Goal: Task Accomplishment & Management: Complete application form

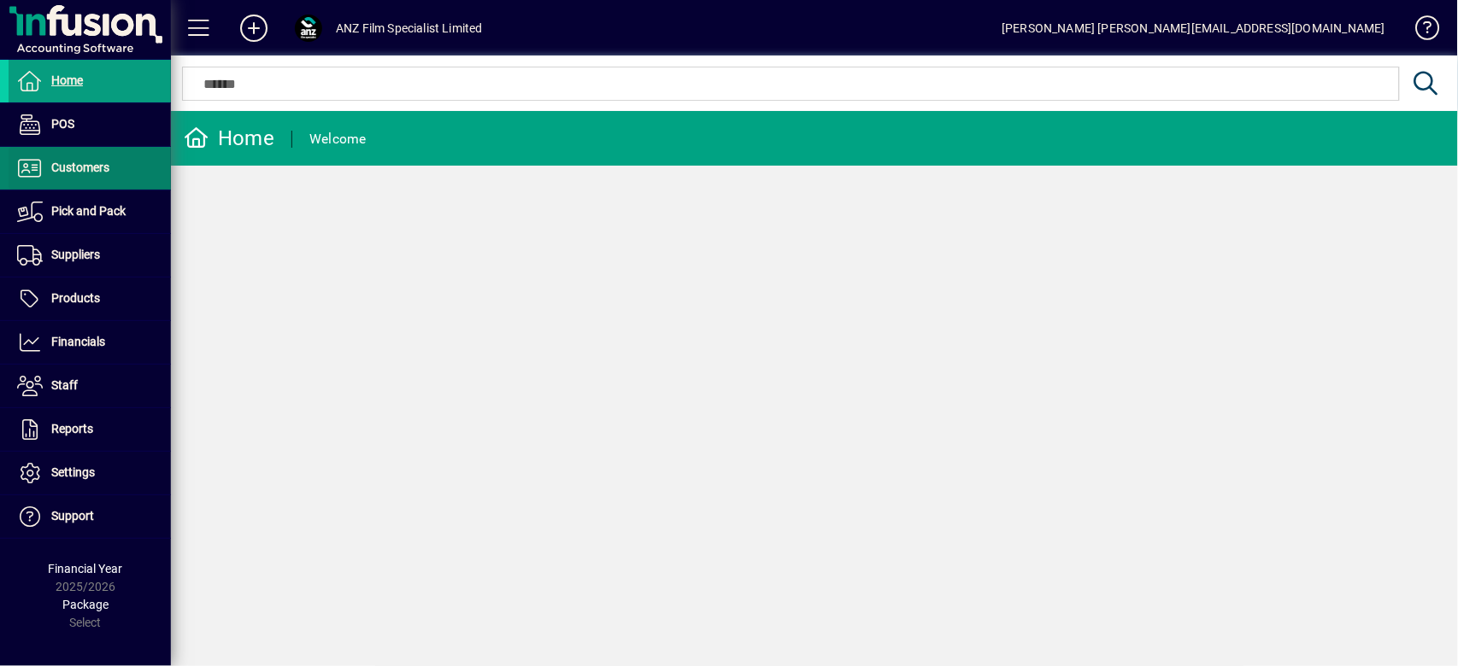
click at [99, 161] on span "Customers" at bounding box center [80, 168] width 58 height 14
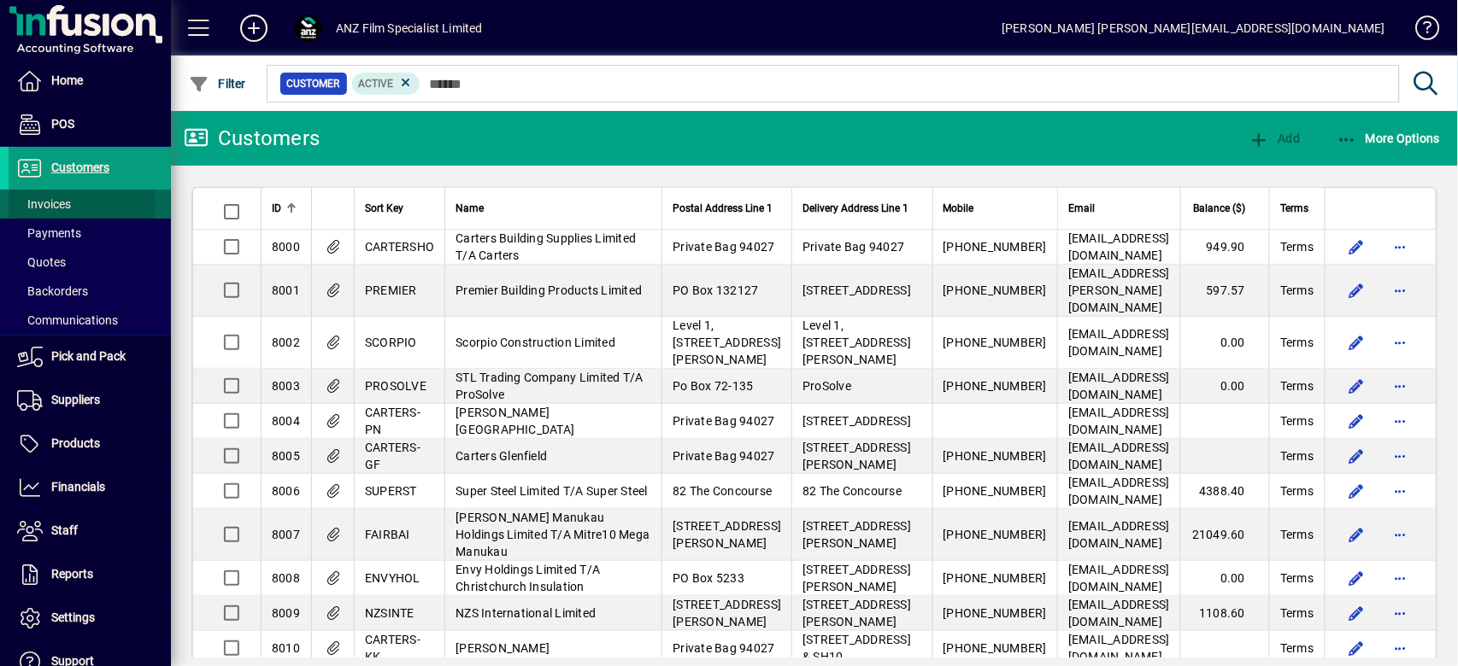
click at [79, 202] on span at bounding box center [90, 204] width 162 height 41
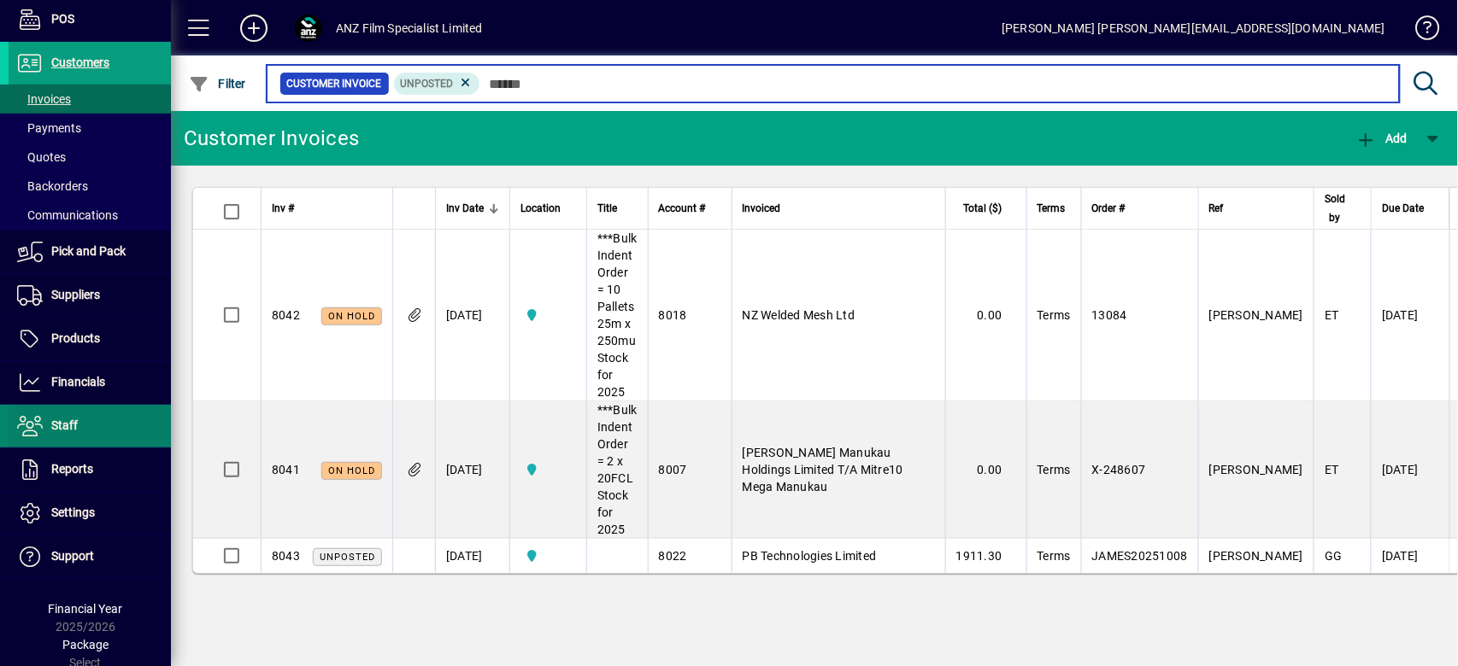
scroll to position [107, 0]
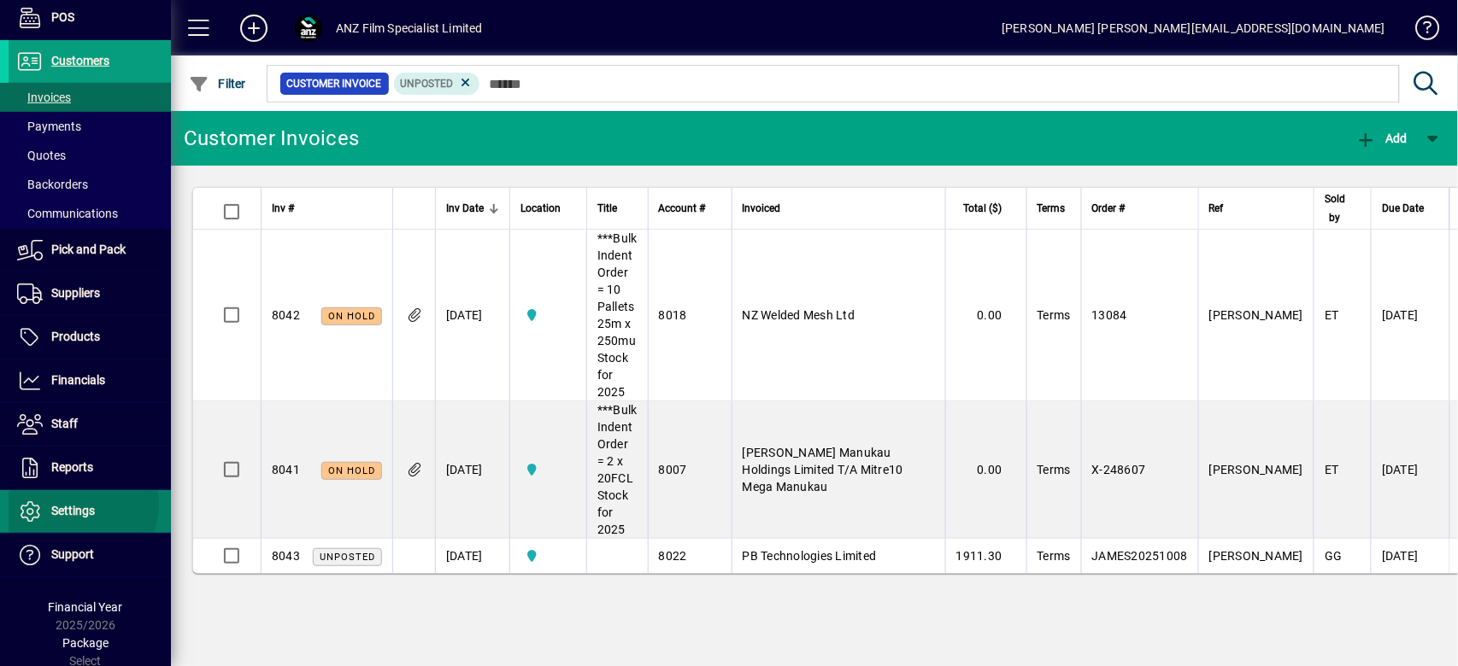
click at [78, 504] on span "Settings" at bounding box center [73, 511] width 44 height 14
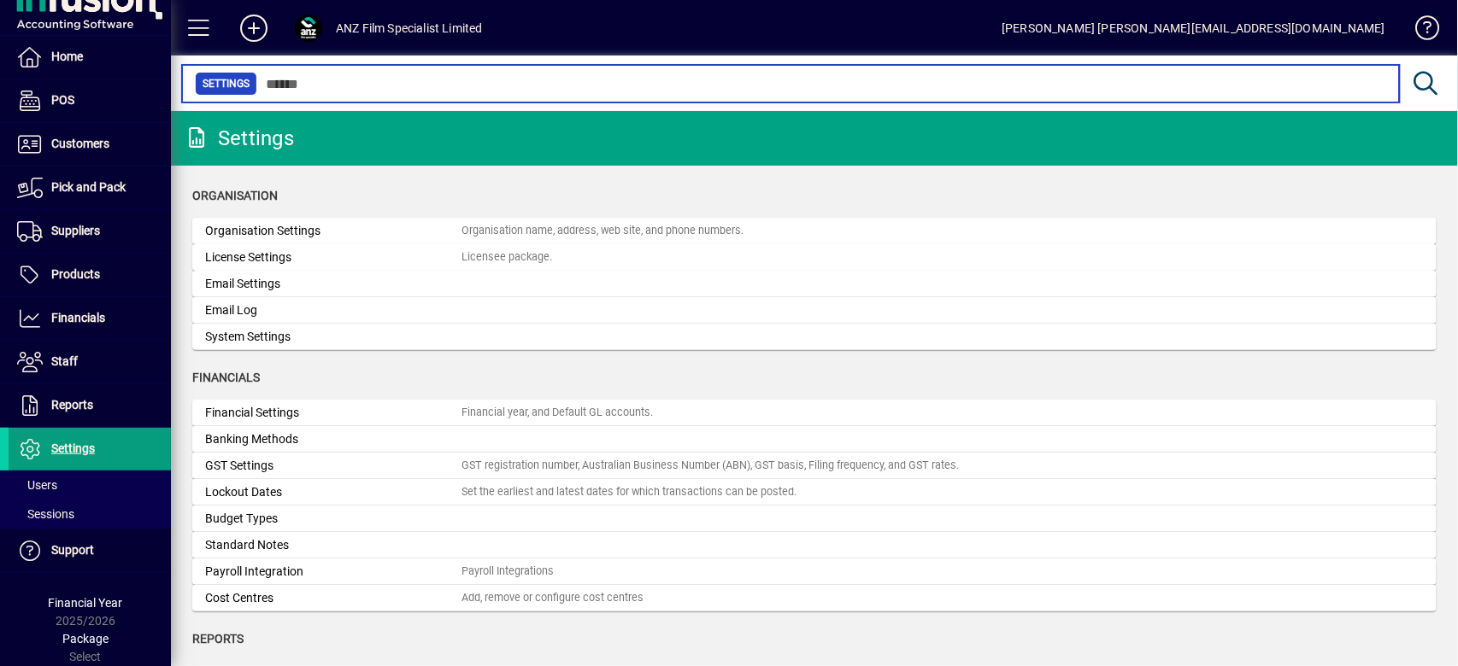
scroll to position [20, 0]
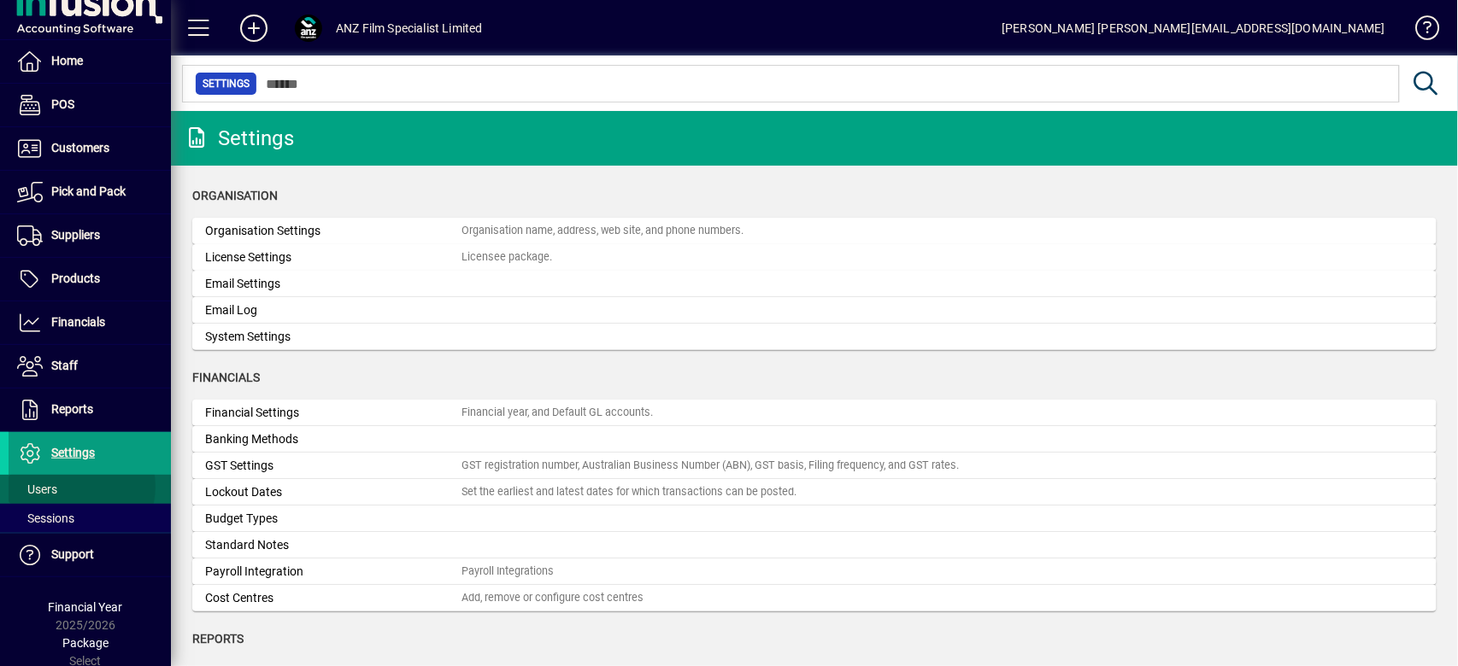
click at [75, 484] on span at bounding box center [90, 489] width 162 height 41
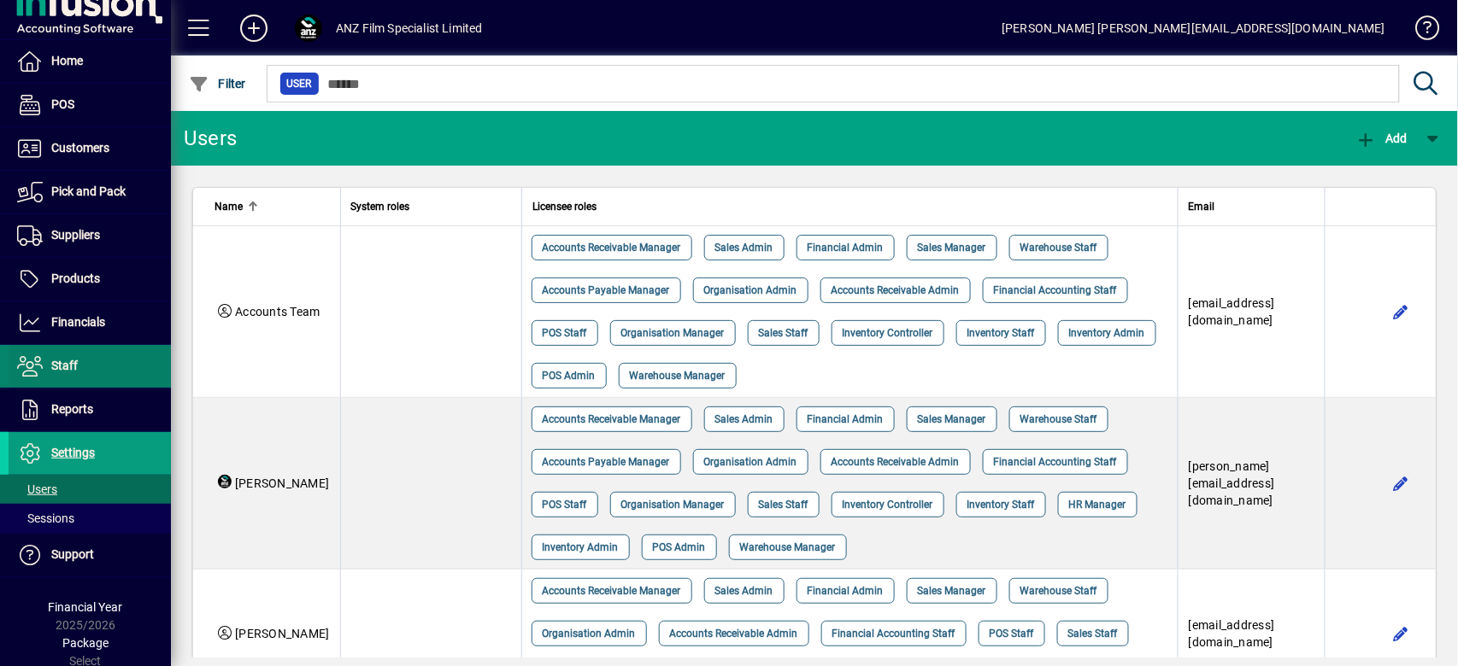
drag, startPoint x: 102, startPoint y: 370, endPoint x: 119, endPoint y: 367, distance: 17.4
click at [102, 369] on span at bounding box center [90, 366] width 162 height 41
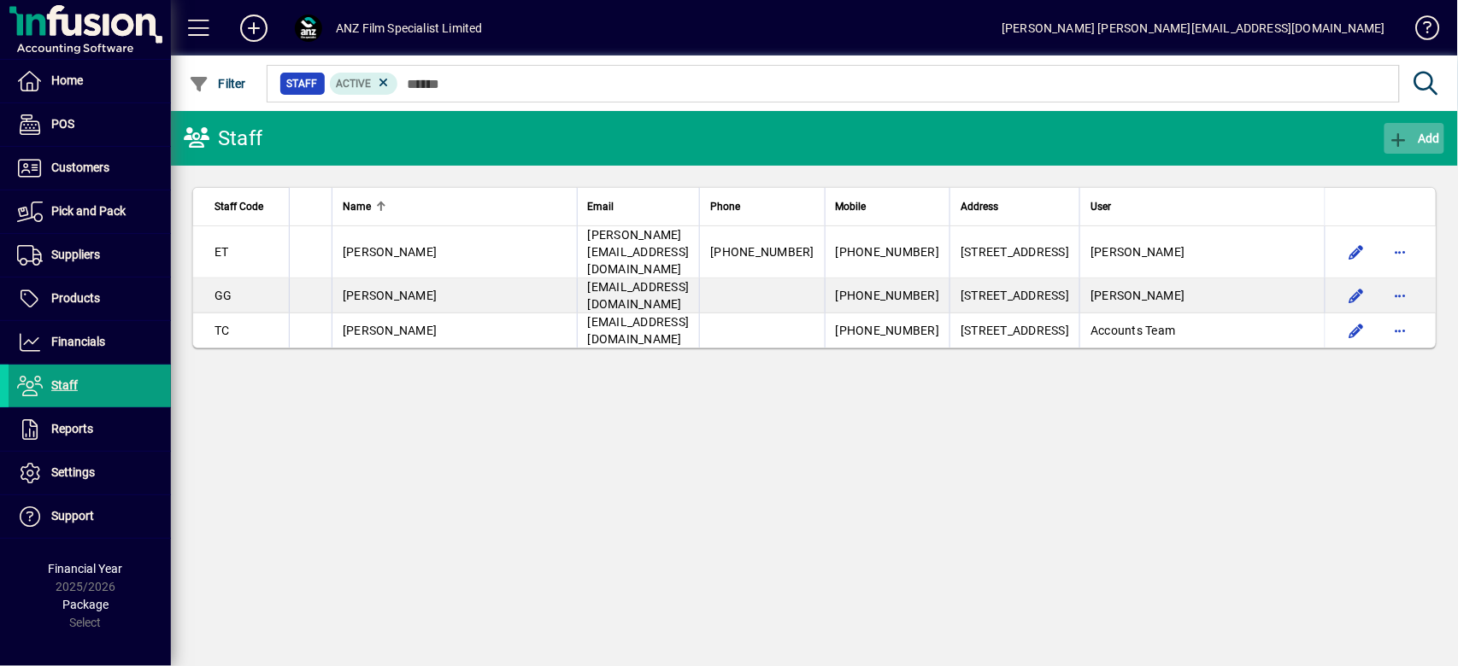
click at [1422, 143] on span "Add" at bounding box center [1413, 139] width 51 height 14
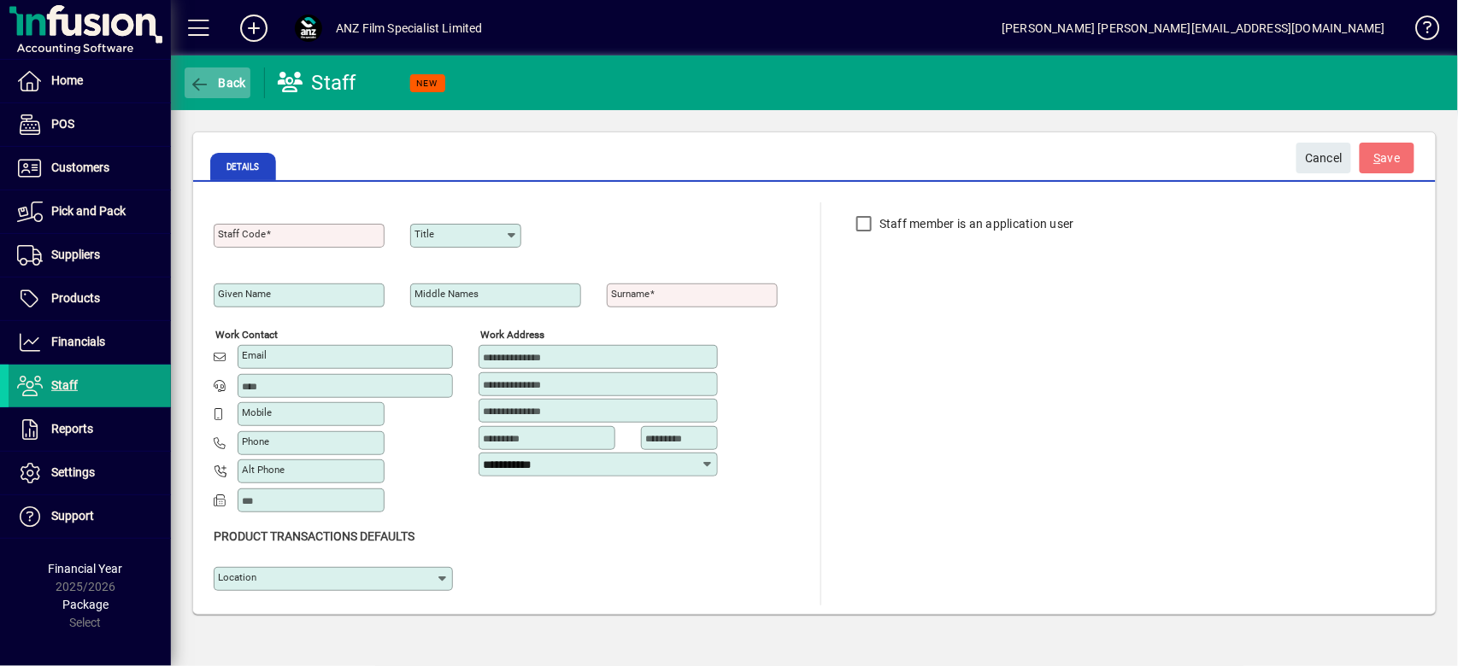
click at [237, 91] on span "button" at bounding box center [218, 82] width 66 height 41
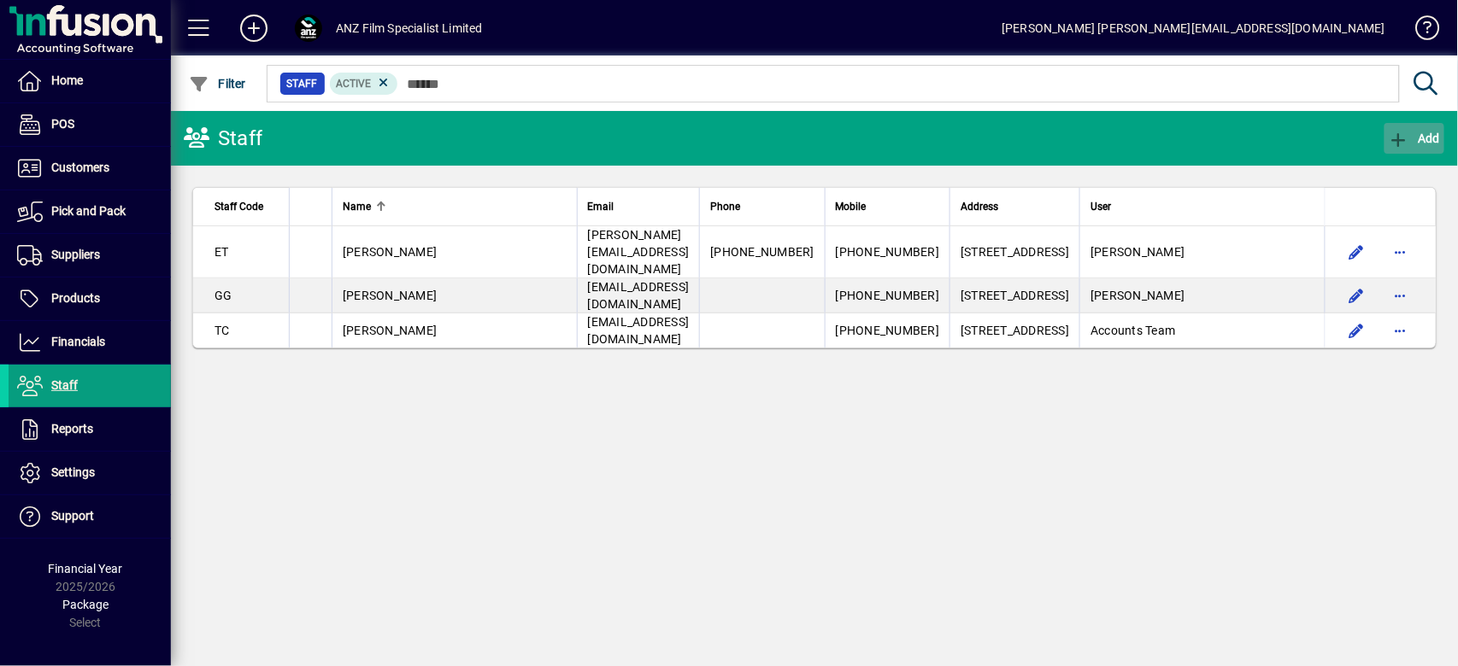
click at [1416, 138] on span "Add" at bounding box center [1413, 139] width 51 height 14
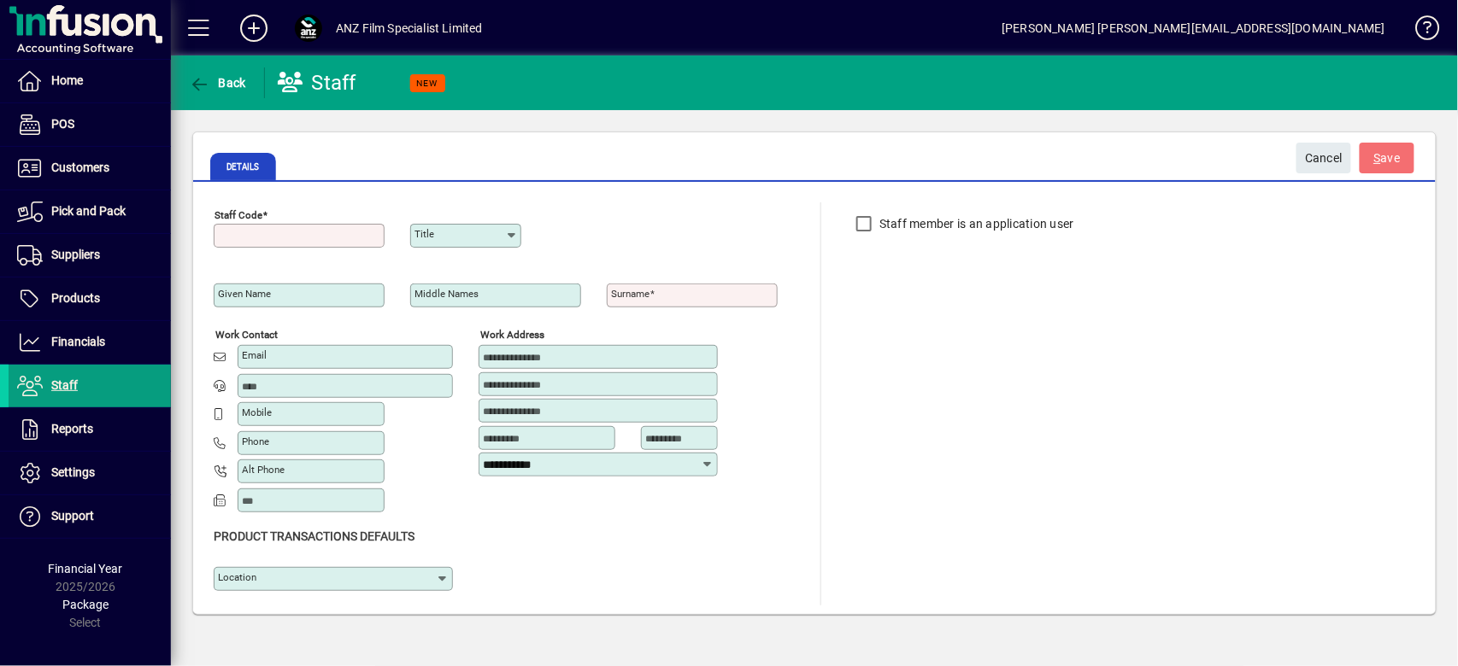
click at [360, 230] on input "Staff Code" at bounding box center [301, 236] width 166 height 14
type input "**"
click at [351, 293] on input "Given name" at bounding box center [301, 296] width 166 height 14
type input "***"
click at [732, 296] on input "Surname" at bounding box center [694, 296] width 166 height 14
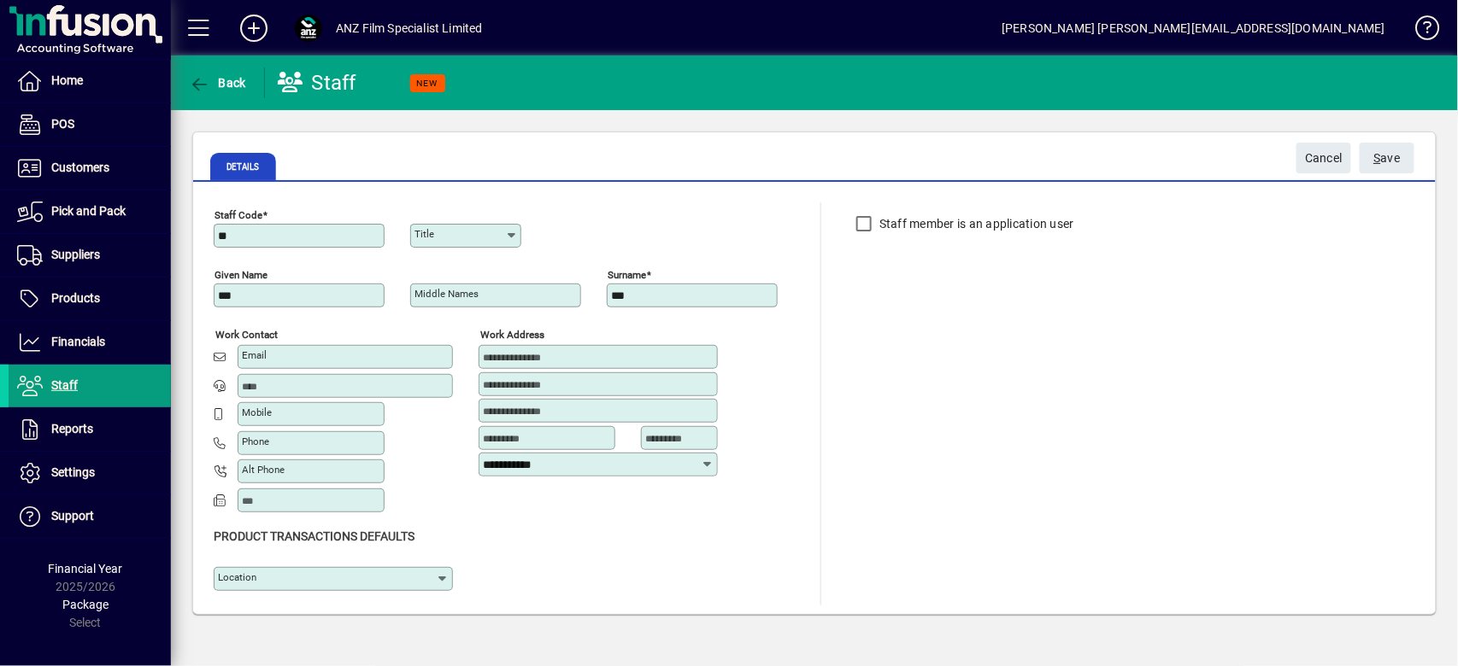
type input "***"
click at [857, 361] on div "Staff member is an application user" at bounding box center [945, 404] width 197 height 403
click at [1377, 158] on span "S" at bounding box center [1377, 158] width 7 height 14
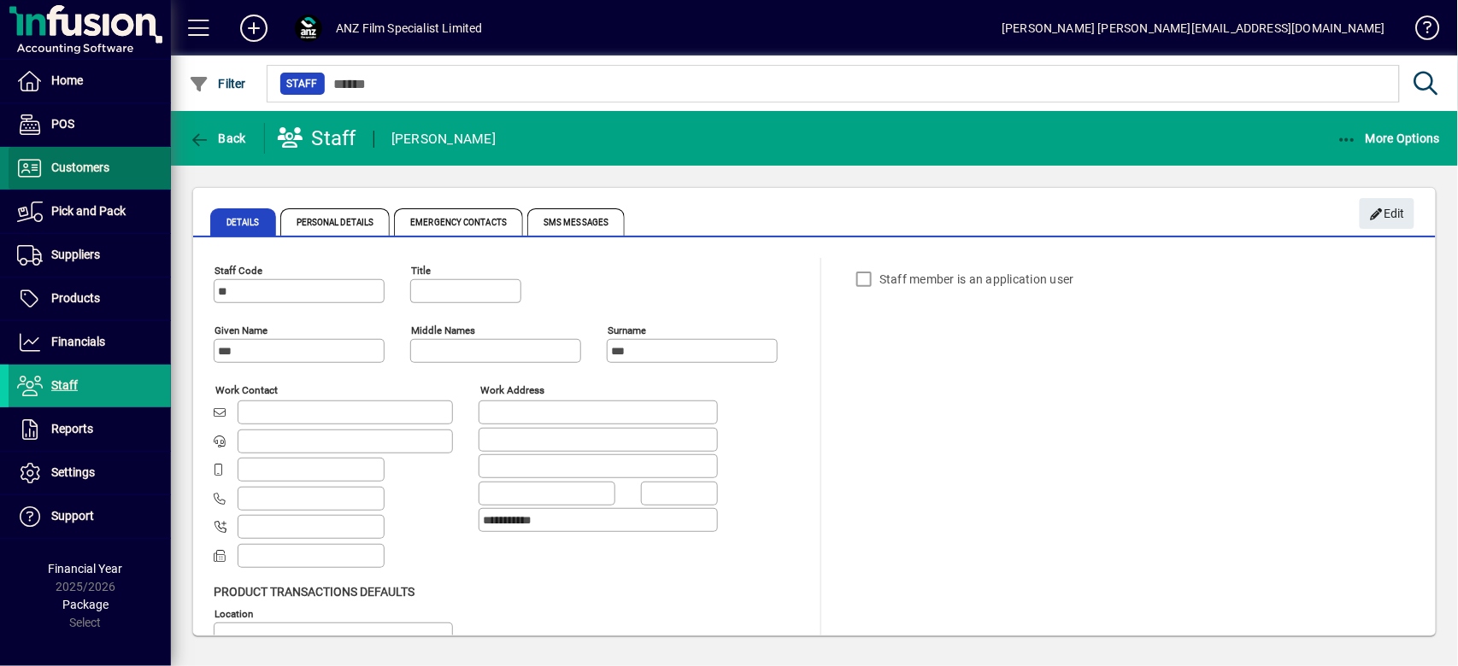
click at [126, 180] on span at bounding box center [90, 168] width 162 height 41
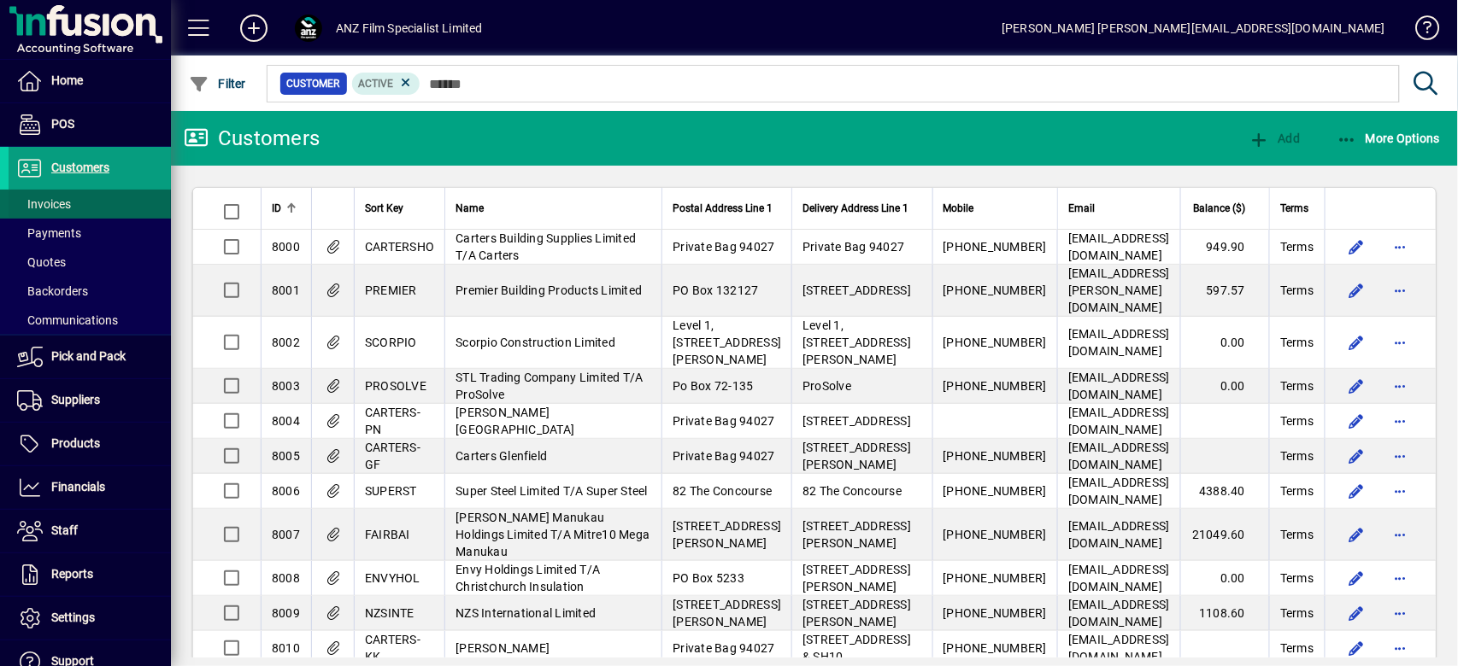
click at [109, 209] on span at bounding box center [90, 204] width 162 height 41
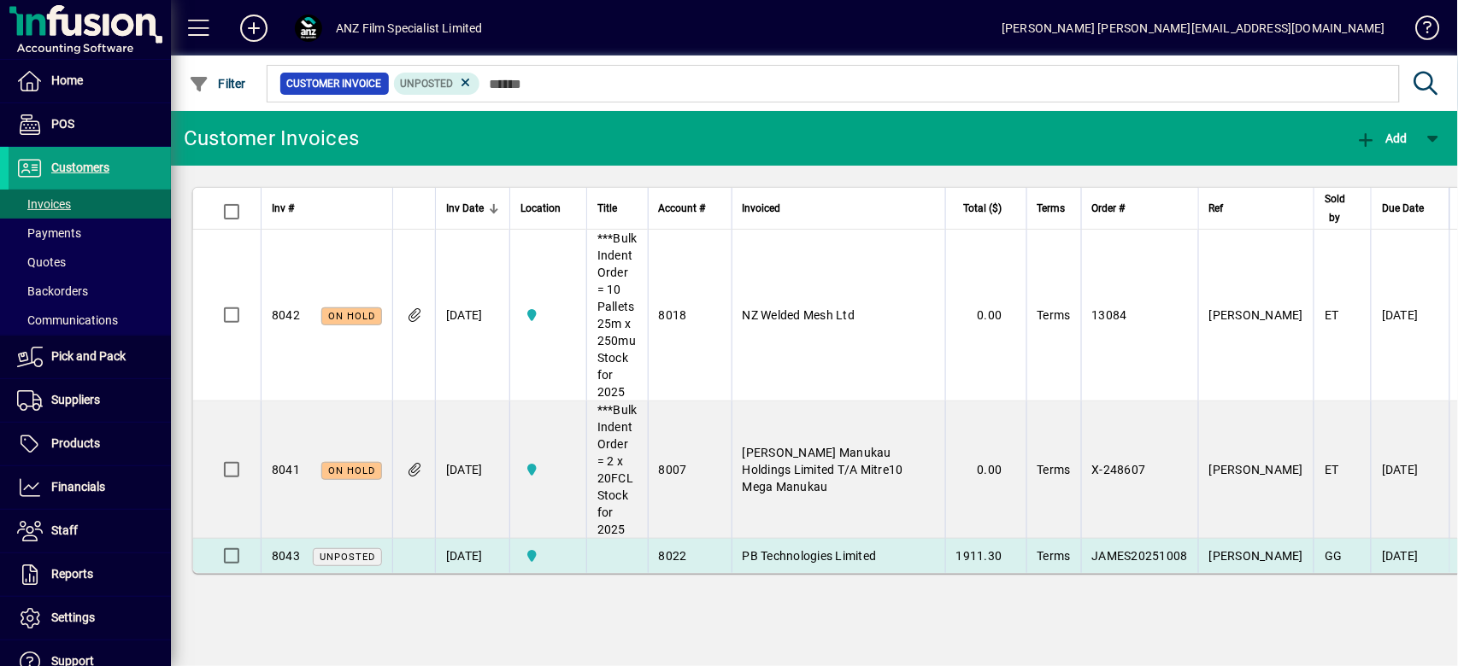
click at [502, 558] on td "[DATE]" at bounding box center [472, 556] width 74 height 34
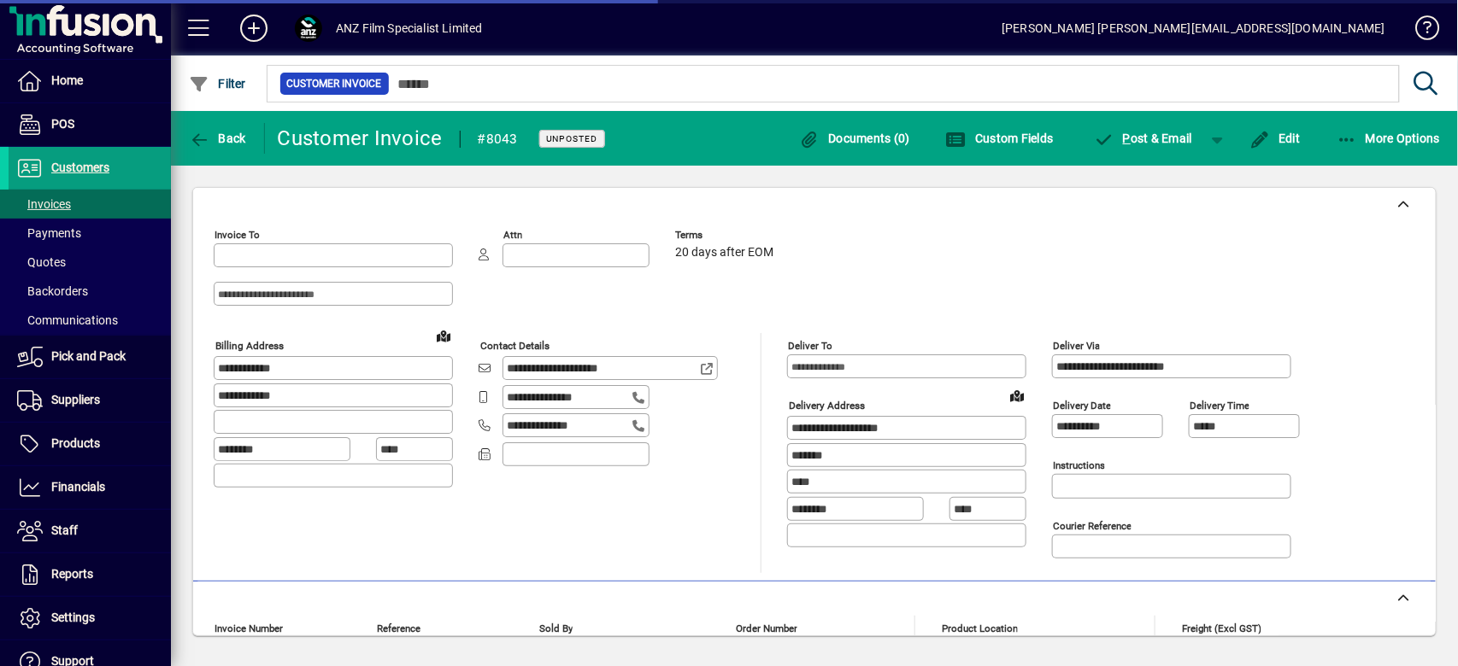
type input "**********"
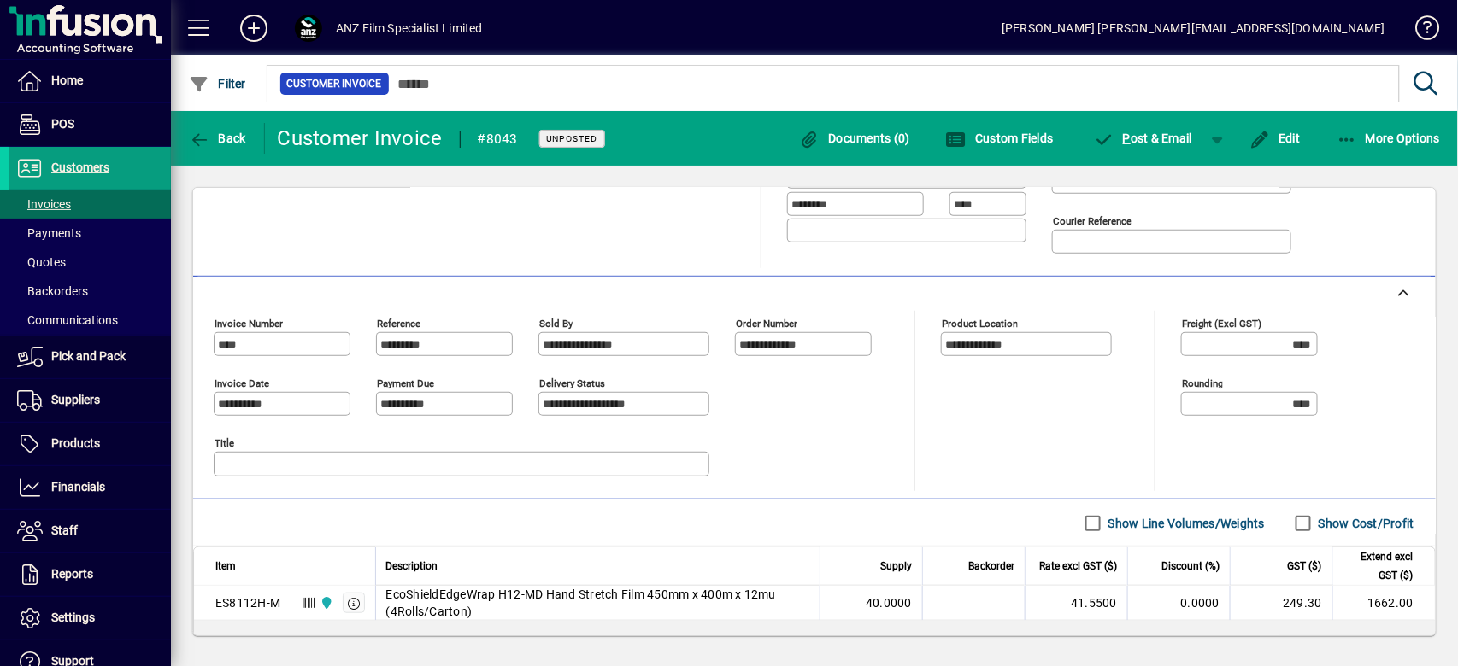
scroll to position [342, 0]
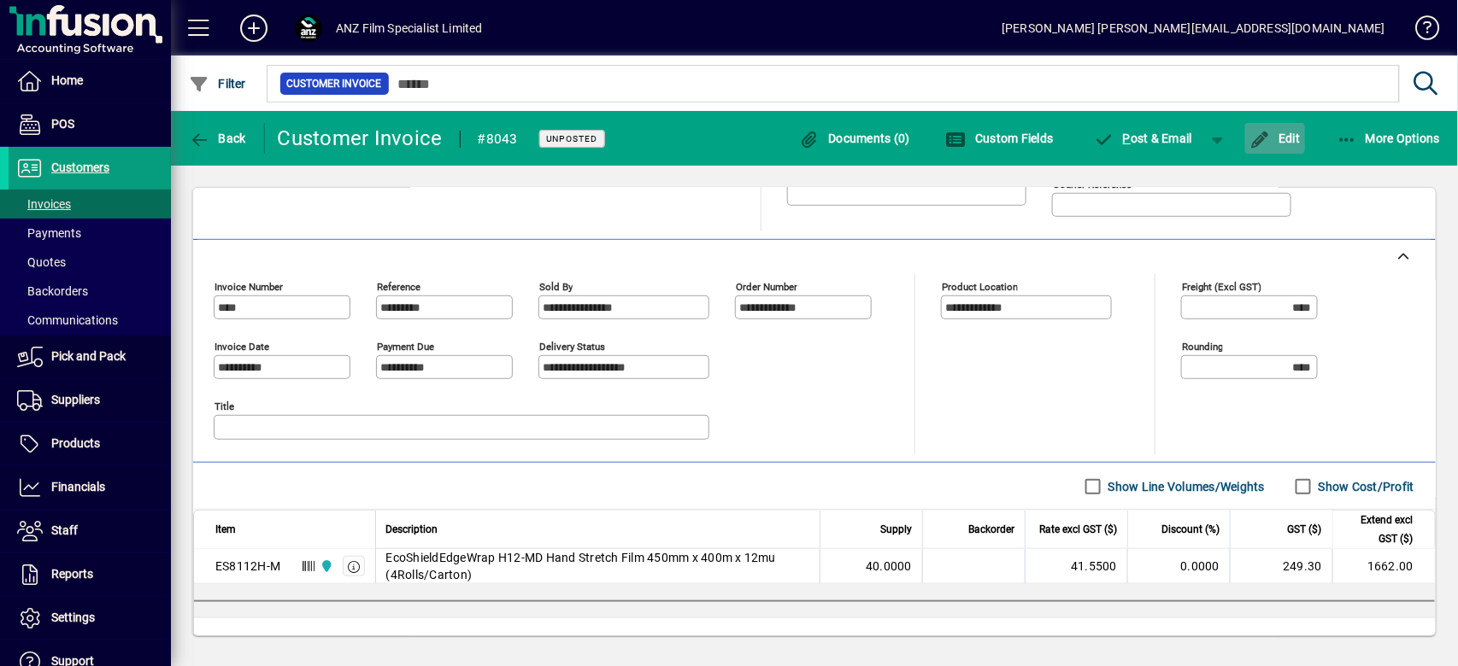
click at [1283, 151] on span "button" at bounding box center [1275, 138] width 60 height 41
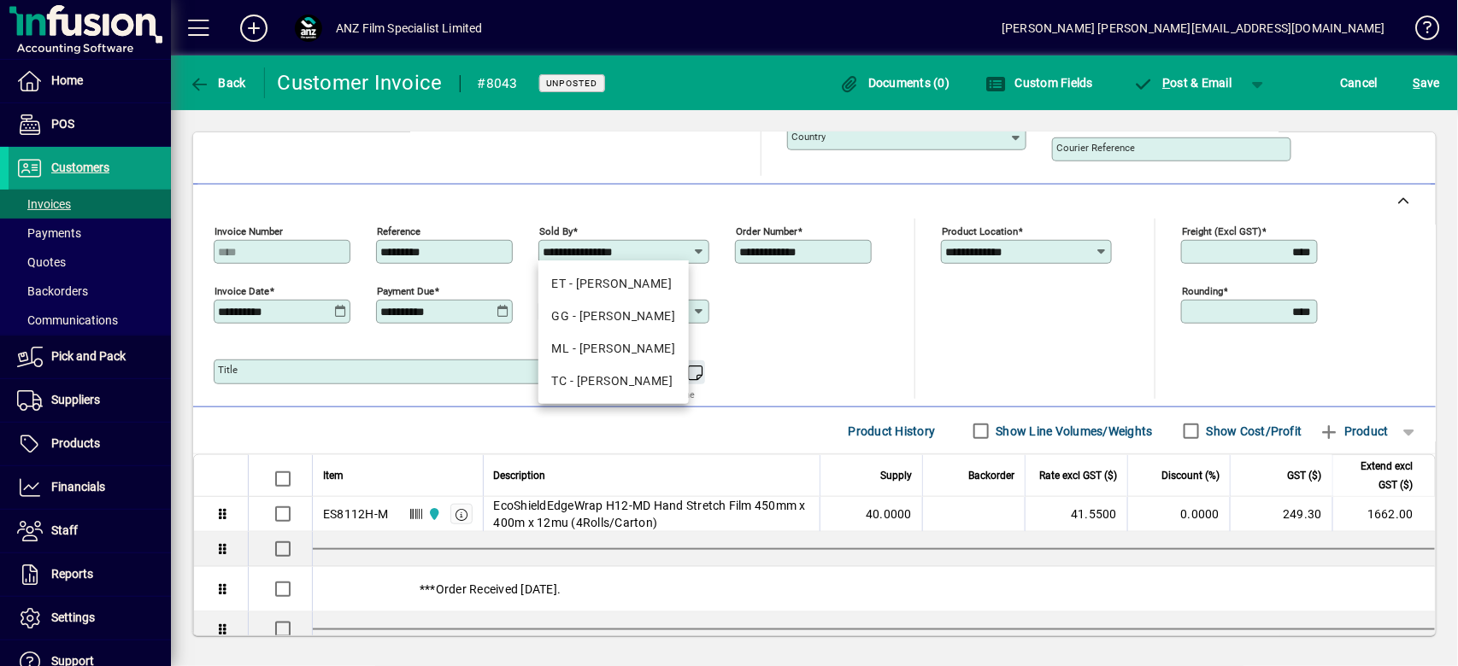
click at [690, 251] on input "**********" at bounding box center [618, 252] width 150 height 14
click at [615, 350] on div "ML - [PERSON_NAME]" at bounding box center [614, 349] width 124 height 18
type input "**********"
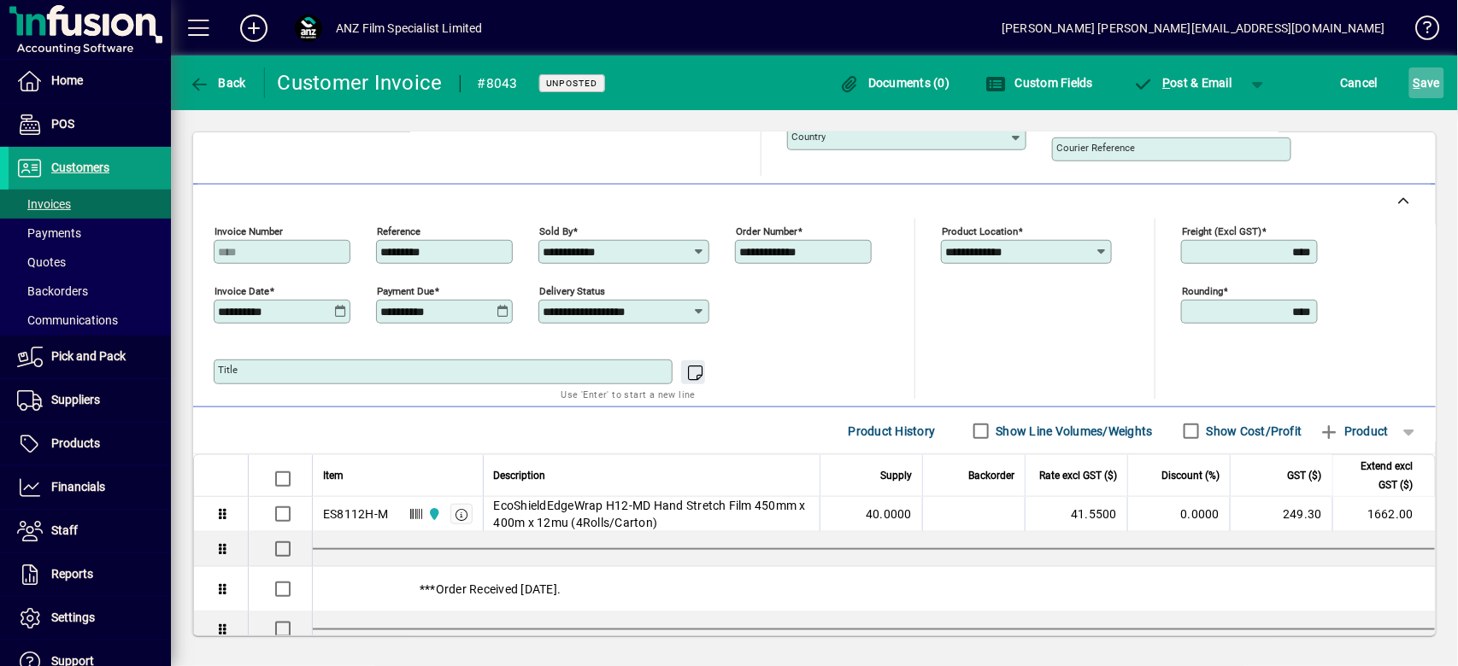
click at [1432, 78] on span "S ave" at bounding box center [1426, 82] width 26 height 27
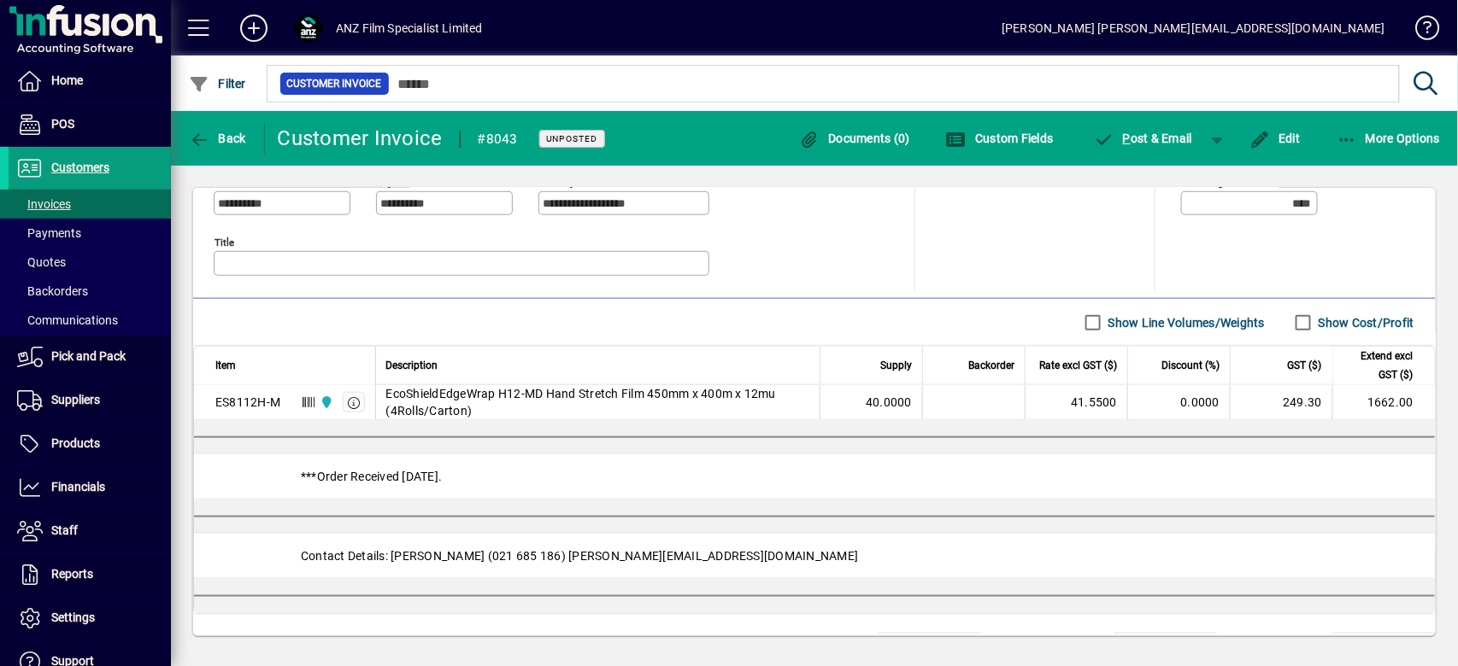
scroll to position [572, 0]
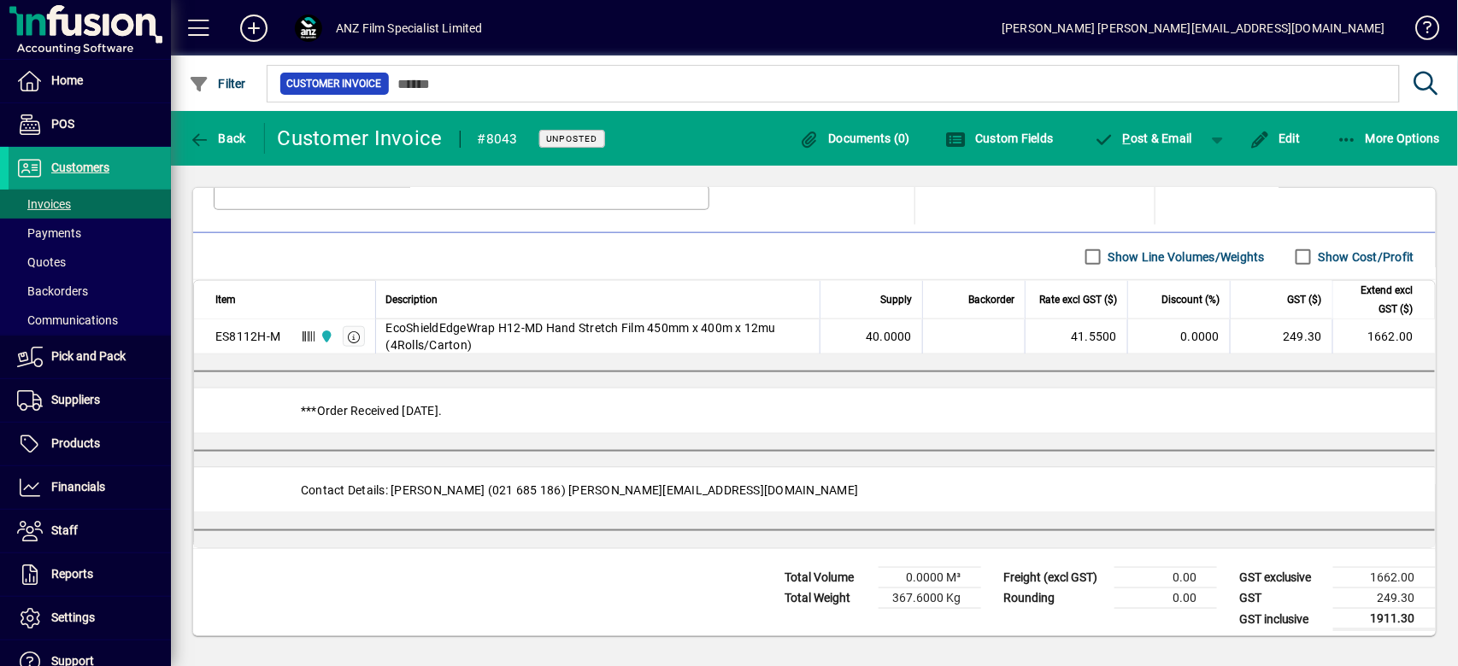
click at [1316, 249] on label "Show Cost/Profit" at bounding box center [1364, 257] width 99 height 17
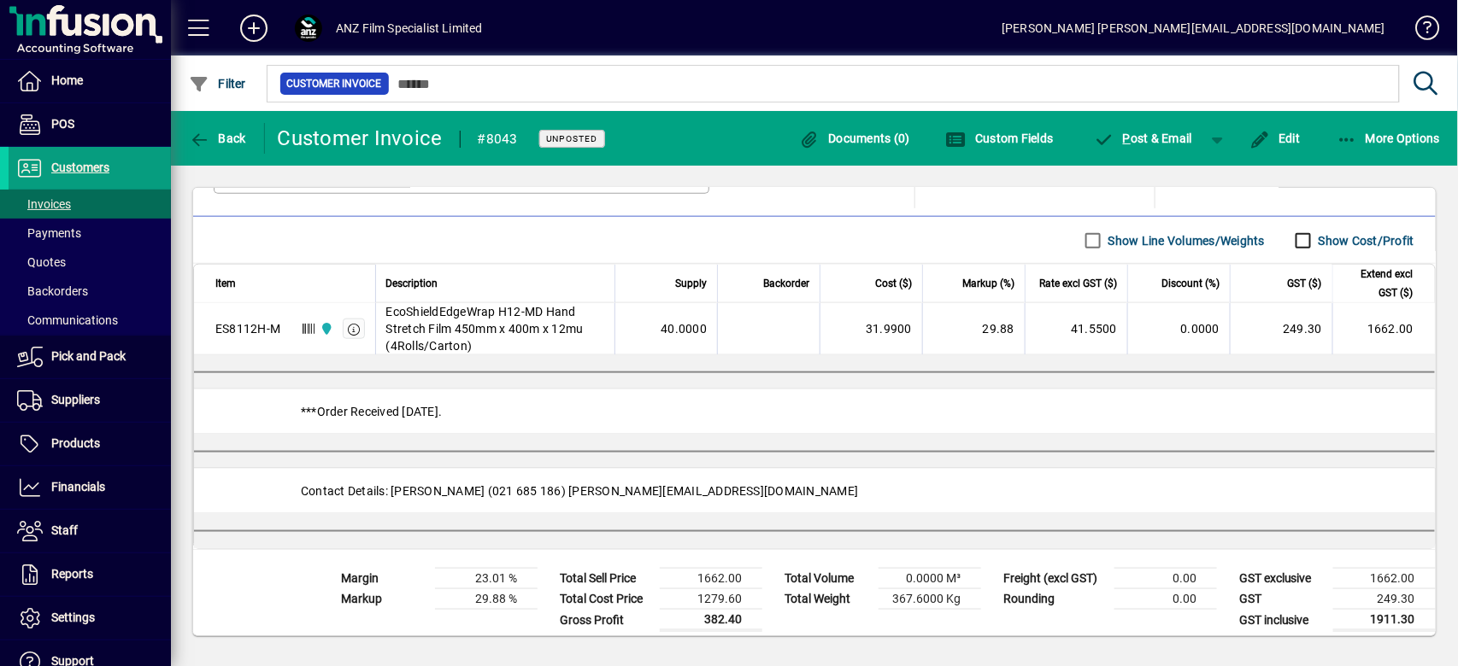
scroll to position [589, 0]
click at [1335, 232] on label "Show Cost/Profit" at bounding box center [1364, 240] width 99 height 17
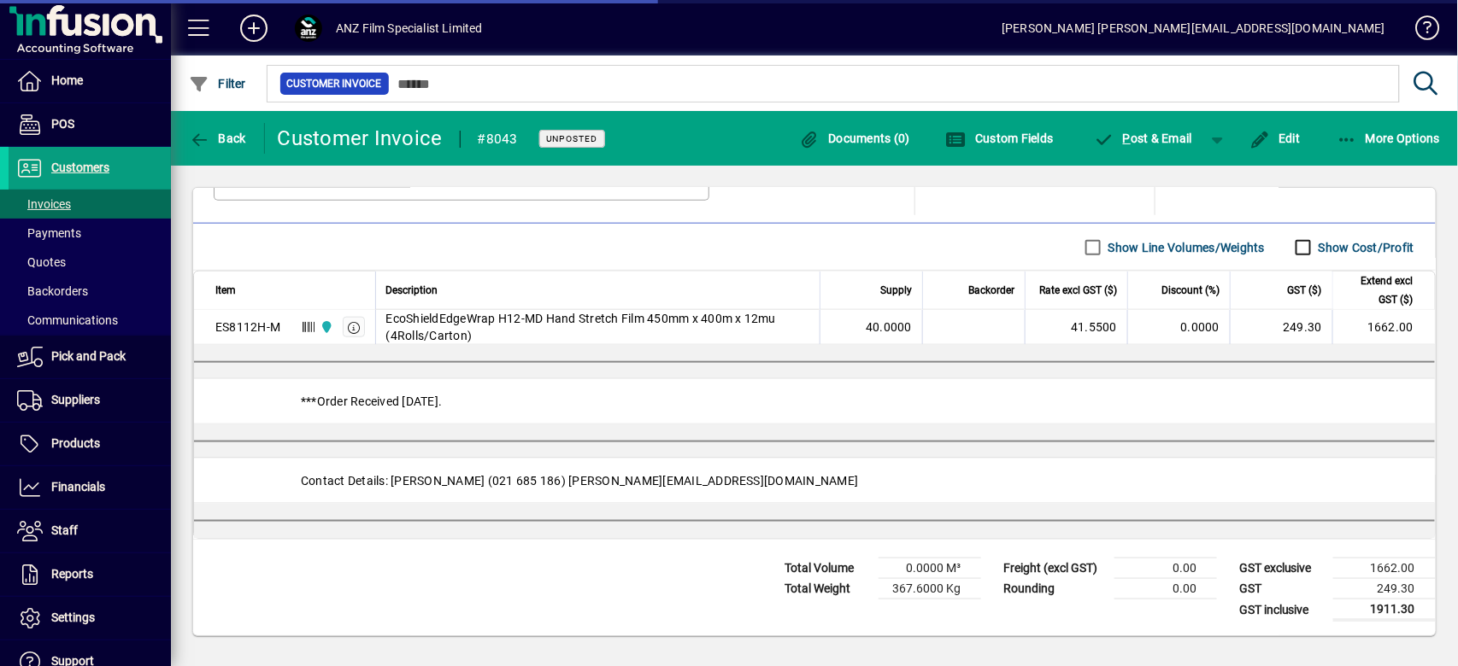
scroll to position [572, 0]
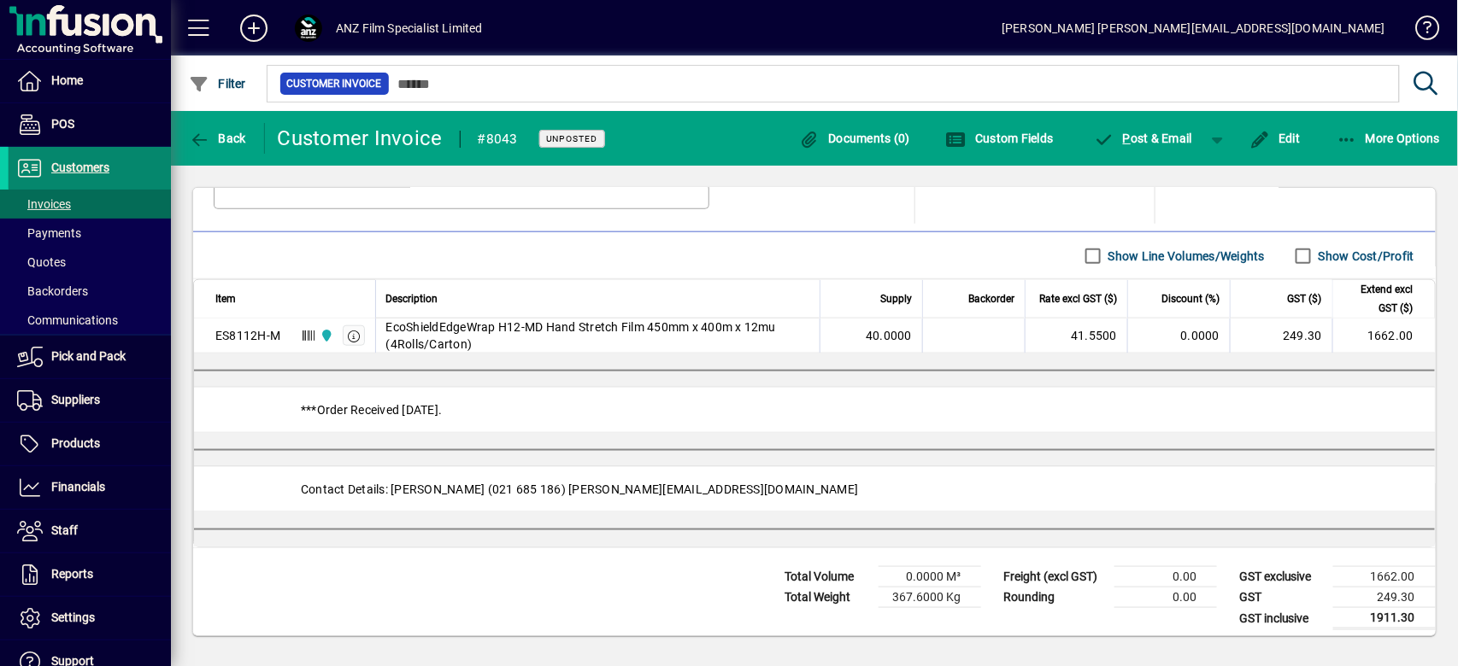
click at [102, 161] on span "Customers" at bounding box center [80, 168] width 58 height 14
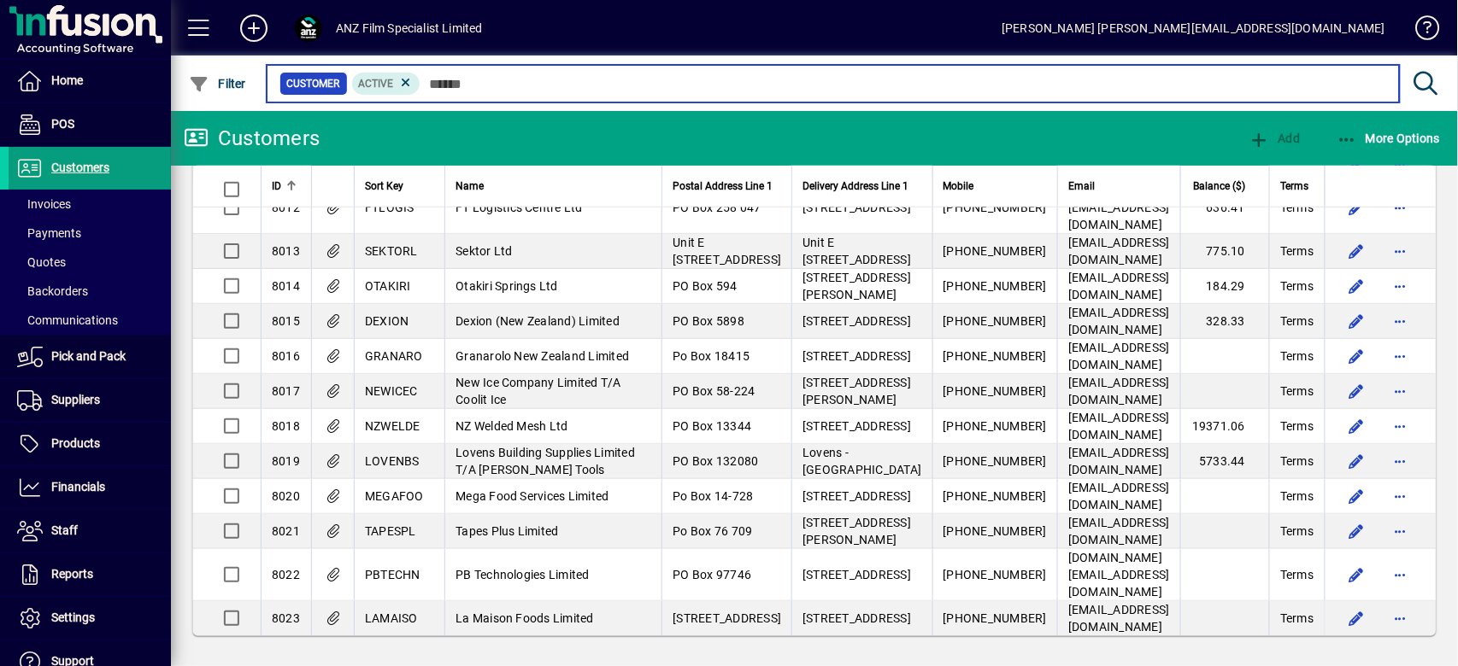
scroll to position [799, 0]
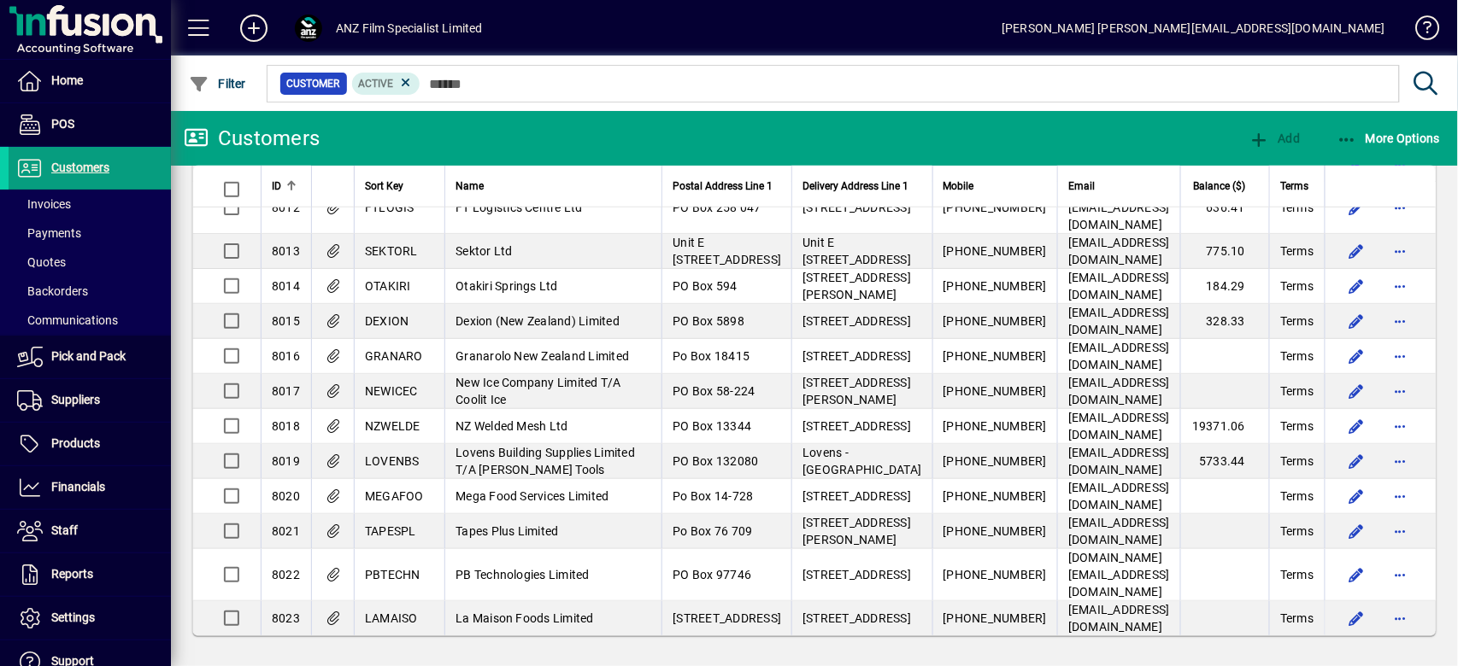
click at [525, 566] on td "PB Technologies Limited" at bounding box center [552, 575] width 217 height 52
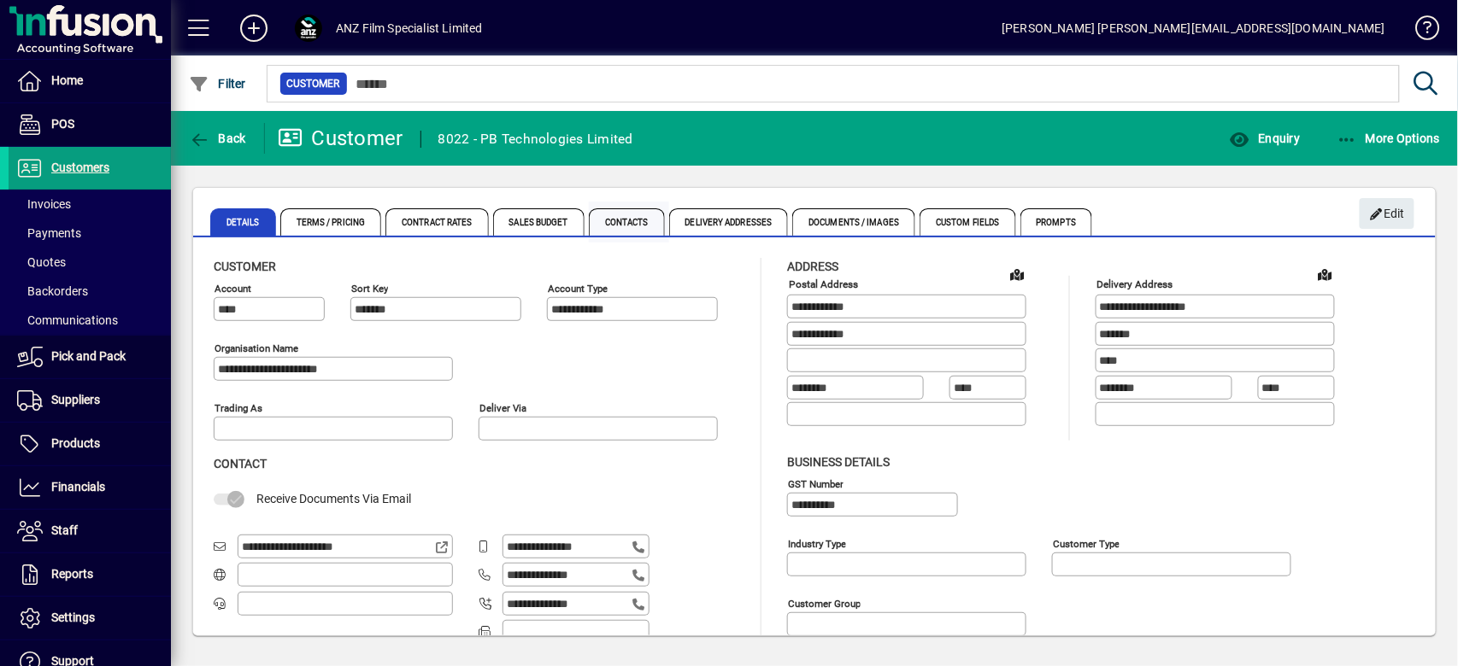
type input "**********"
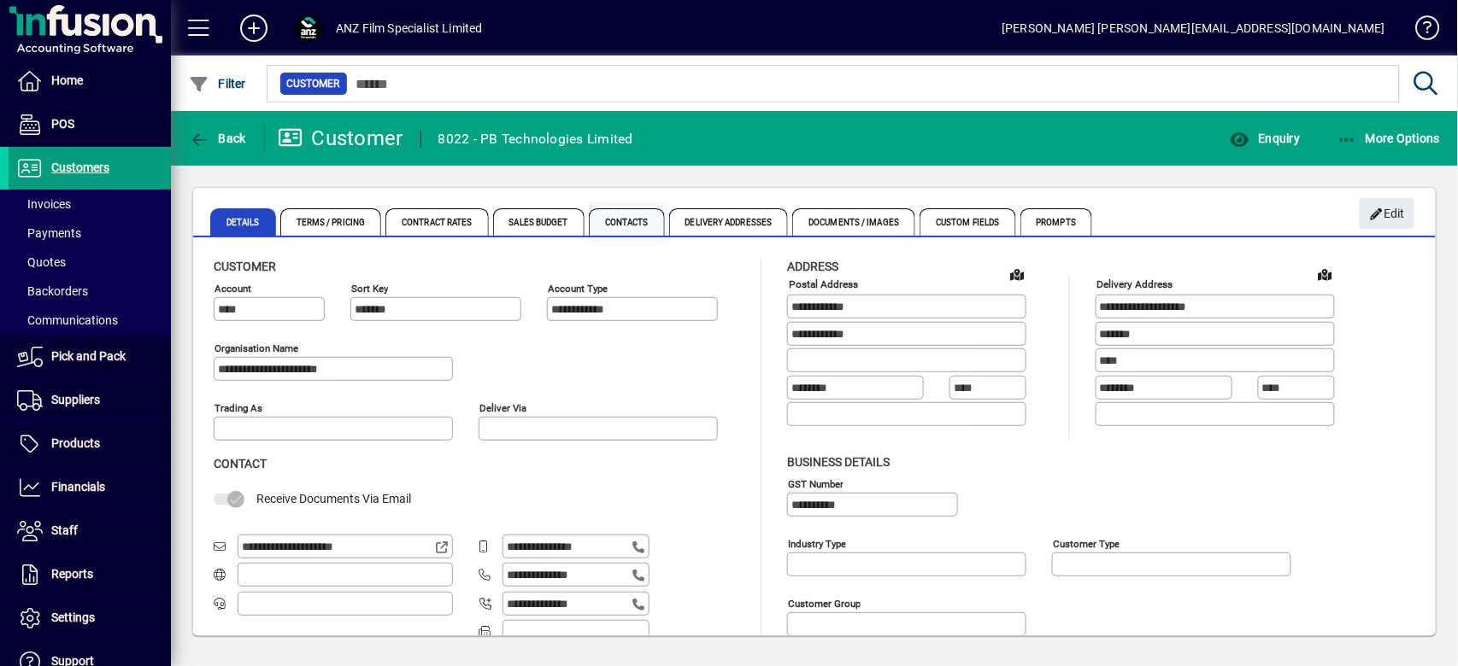
type input "**********"
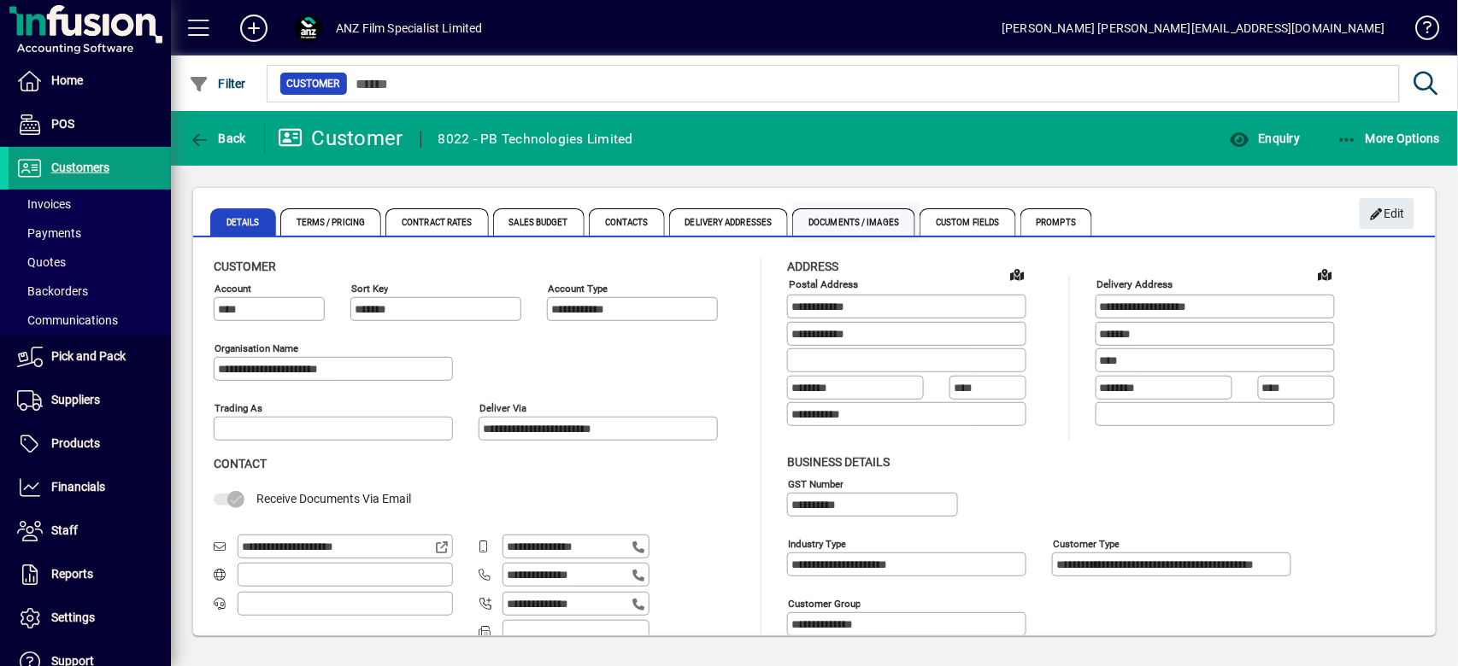
click at [831, 217] on span "Documents / Images" at bounding box center [853, 221] width 123 height 27
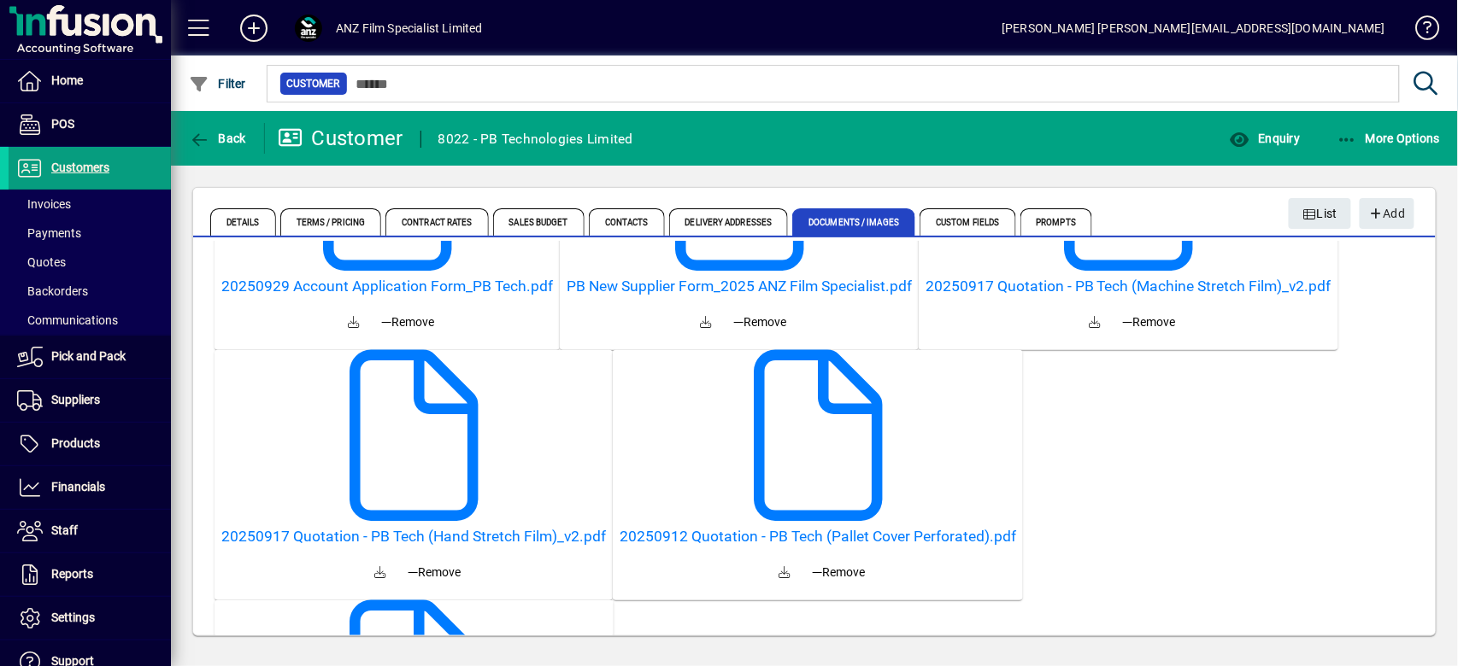
scroll to position [227, 0]
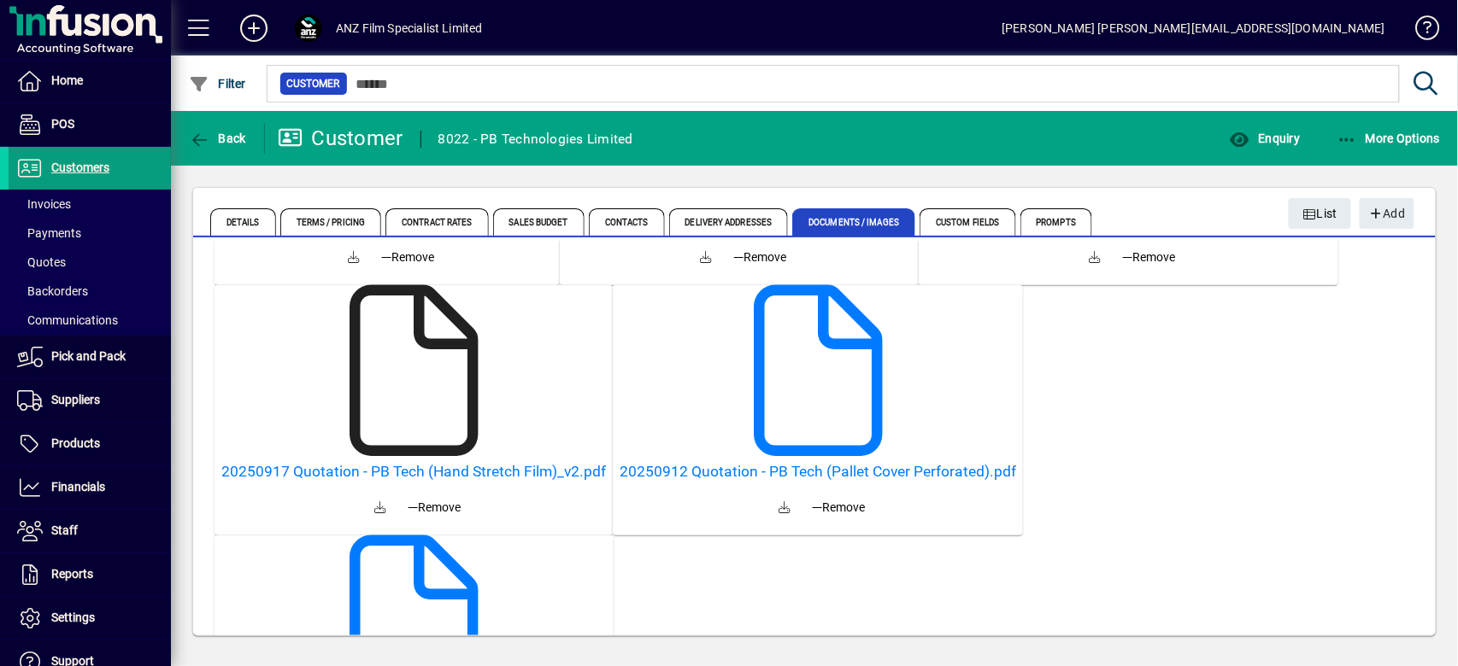
click at [395, 420] on icon at bounding box center [413, 370] width 171 height 171
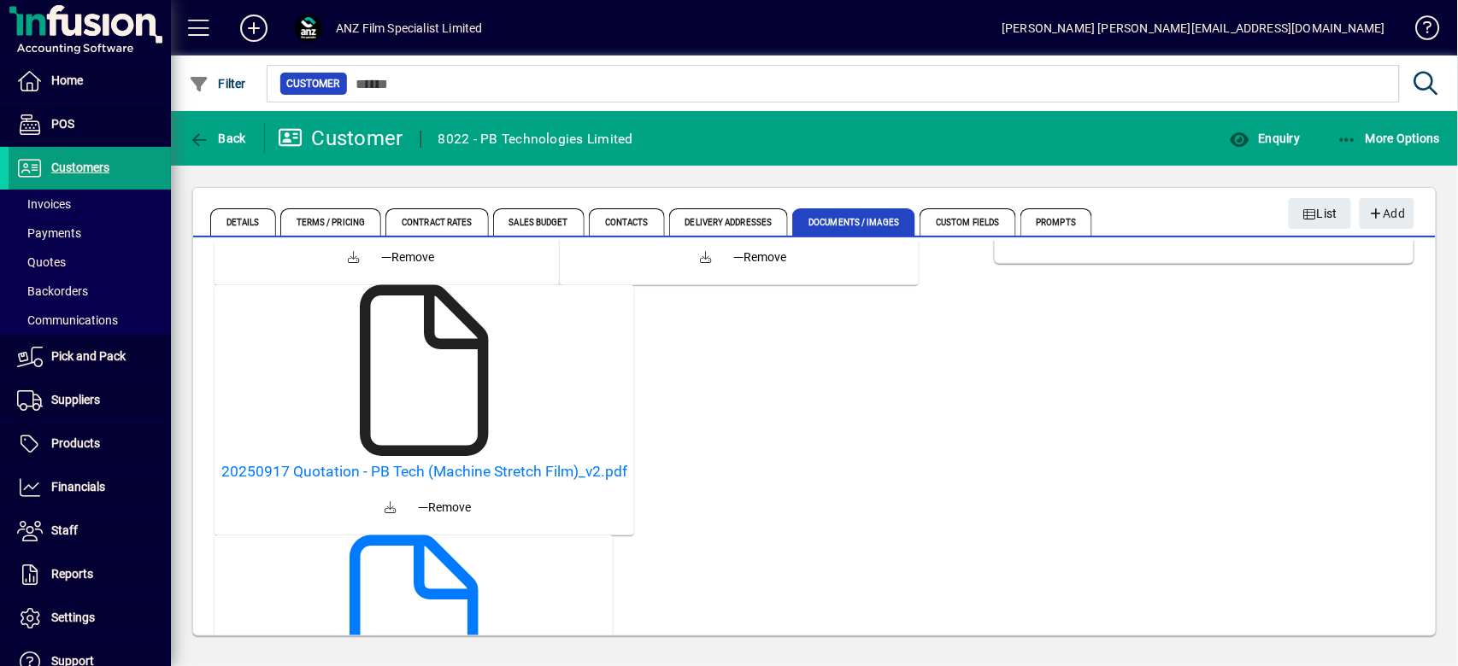
click at [438, 424] on icon at bounding box center [424, 370] width 171 height 171
type input "**********"
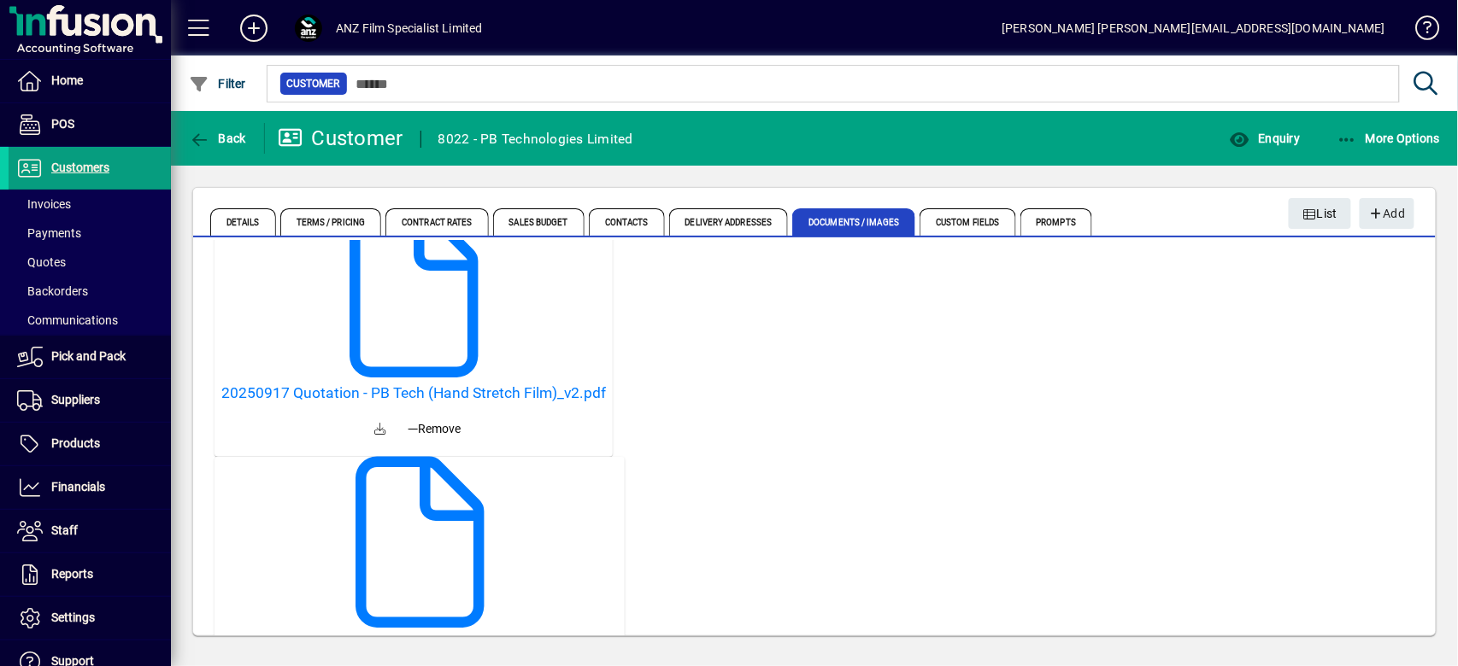
scroll to position [898, 0]
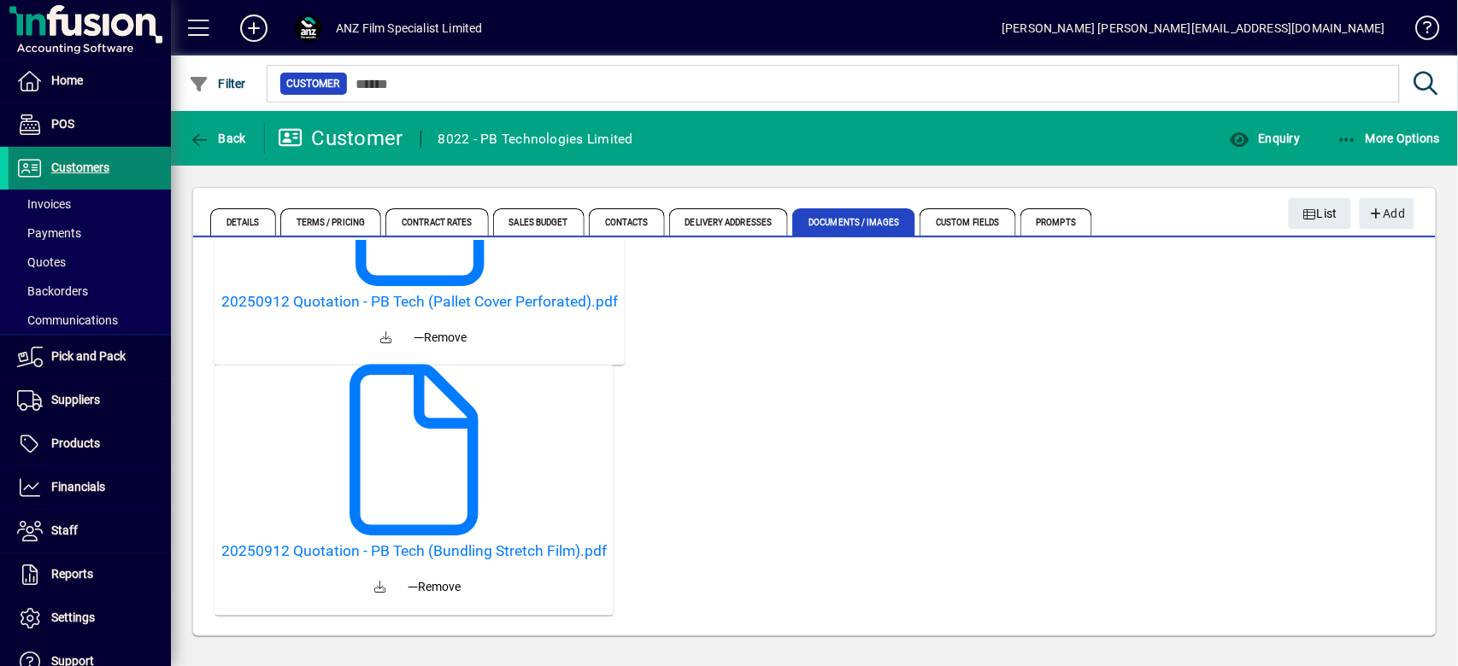
click at [111, 165] on span at bounding box center [90, 168] width 162 height 41
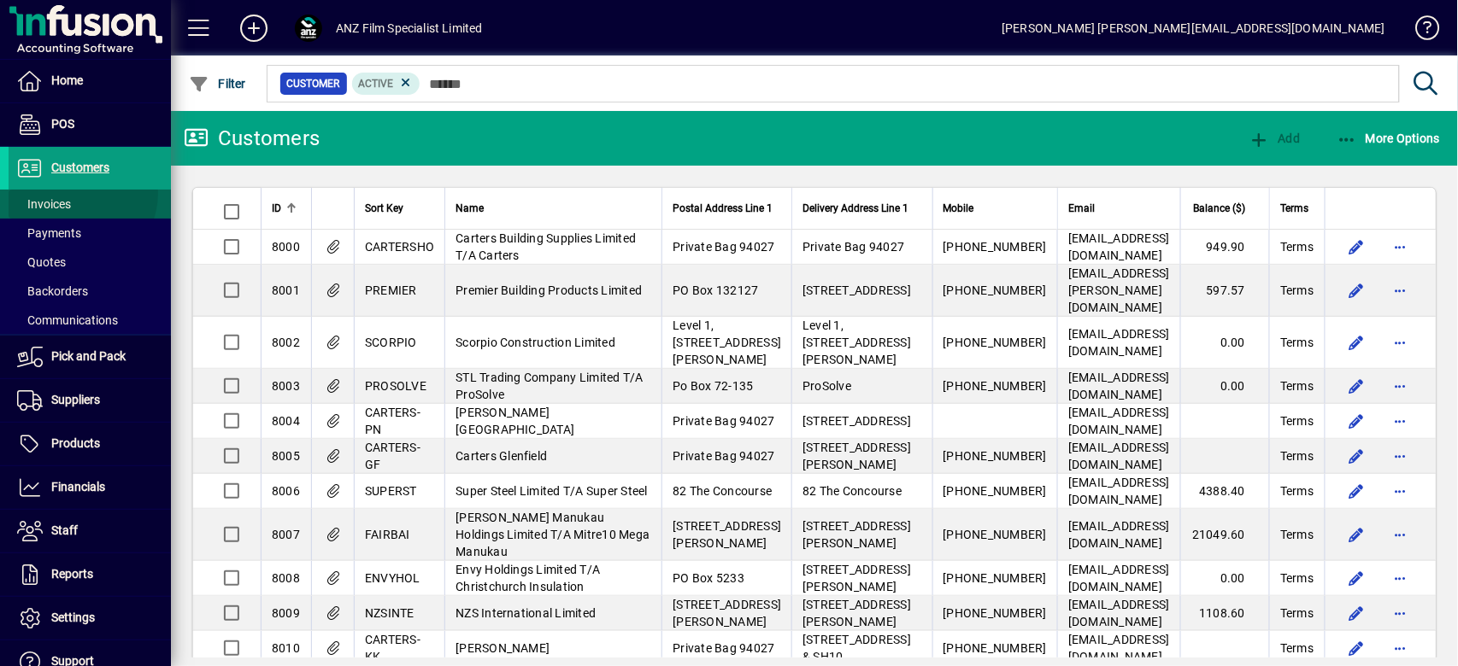
click at [77, 191] on span at bounding box center [90, 204] width 162 height 41
